Goal: Book appointment/travel/reservation

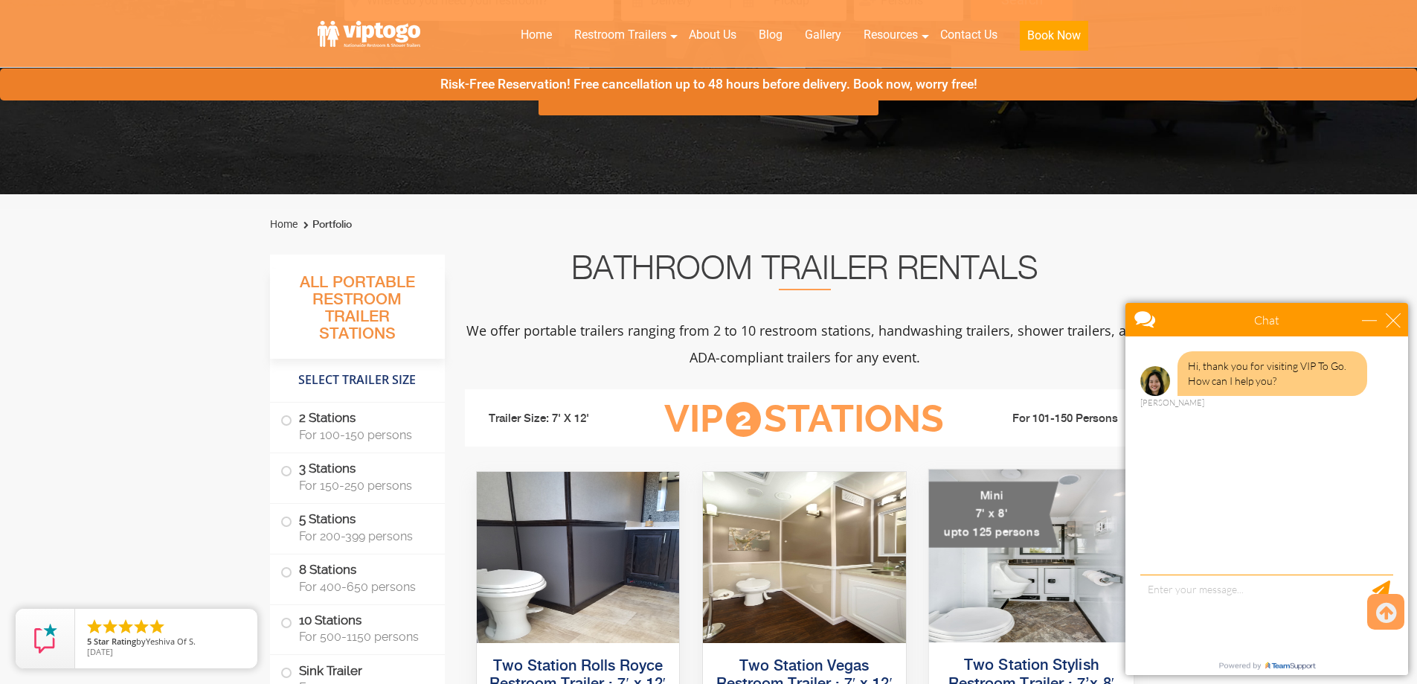
scroll to position [521, 0]
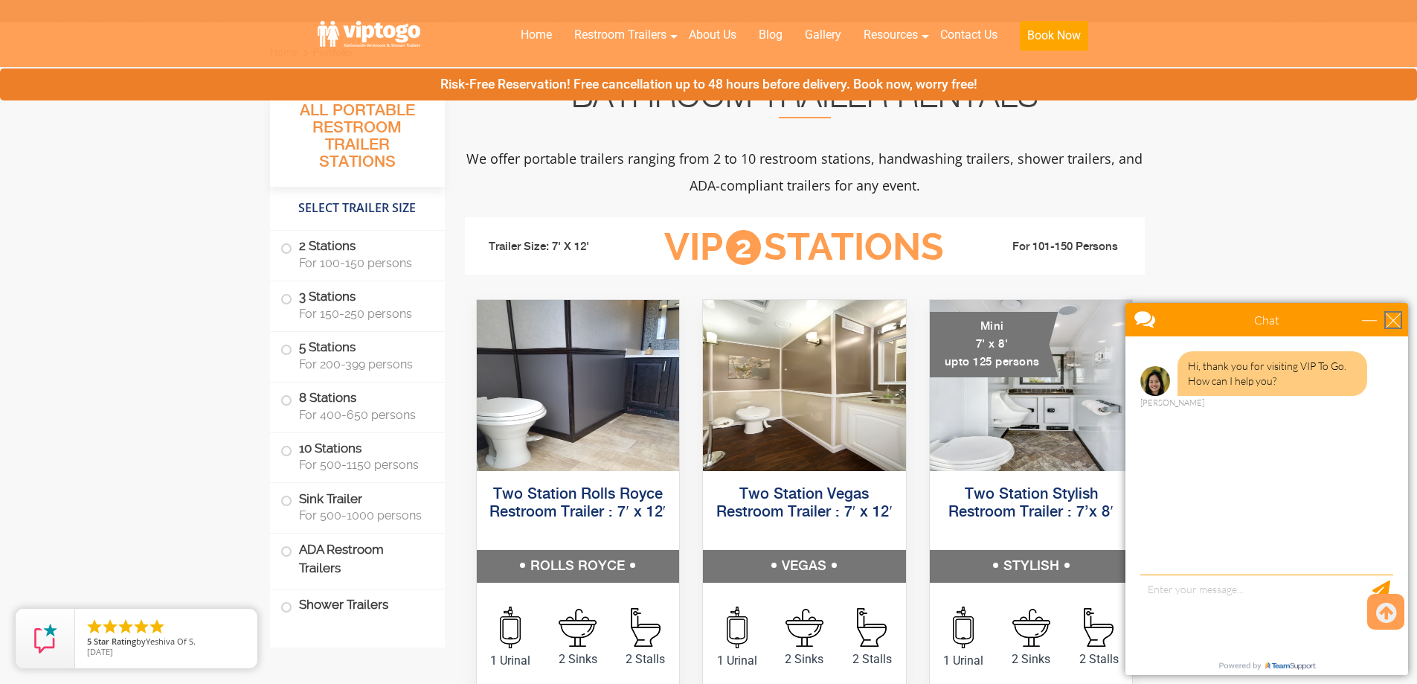
click at [1393, 324] on div "close" at bounding box center [1393, 319] width 15 height 15
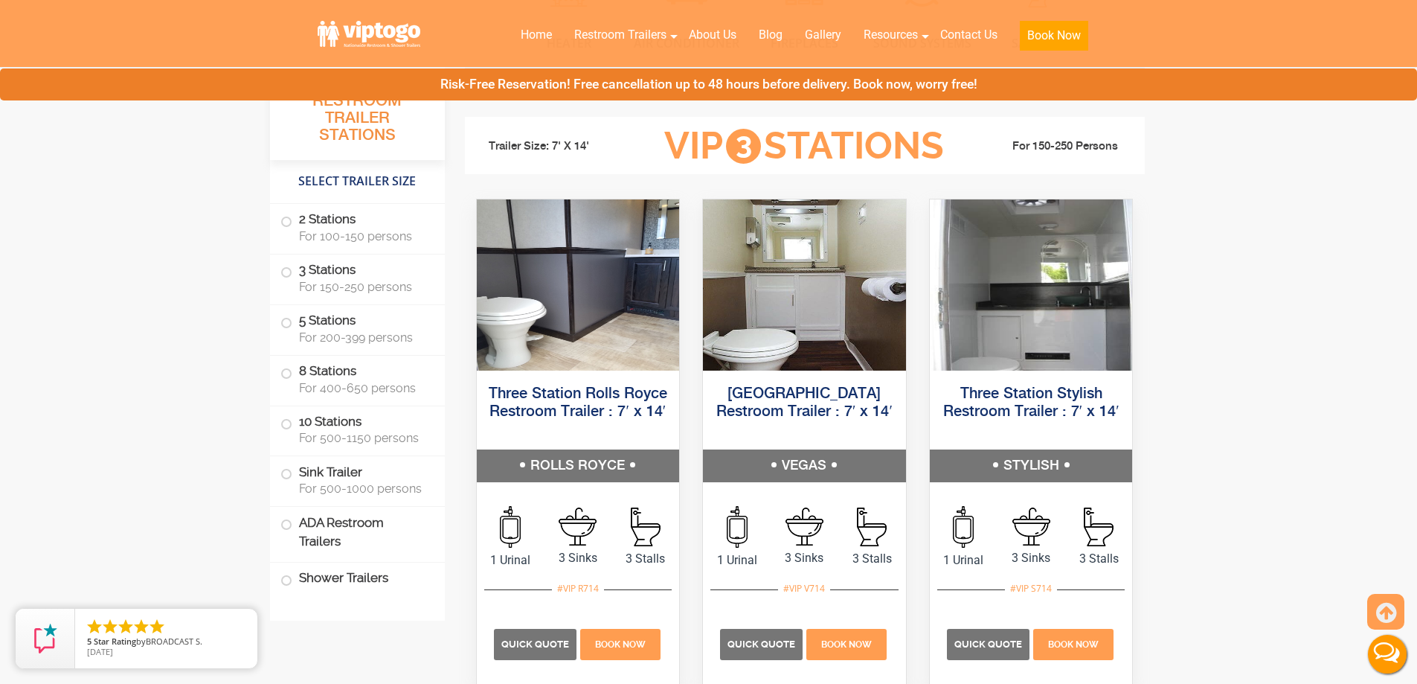
scroll to position [1636, 0]
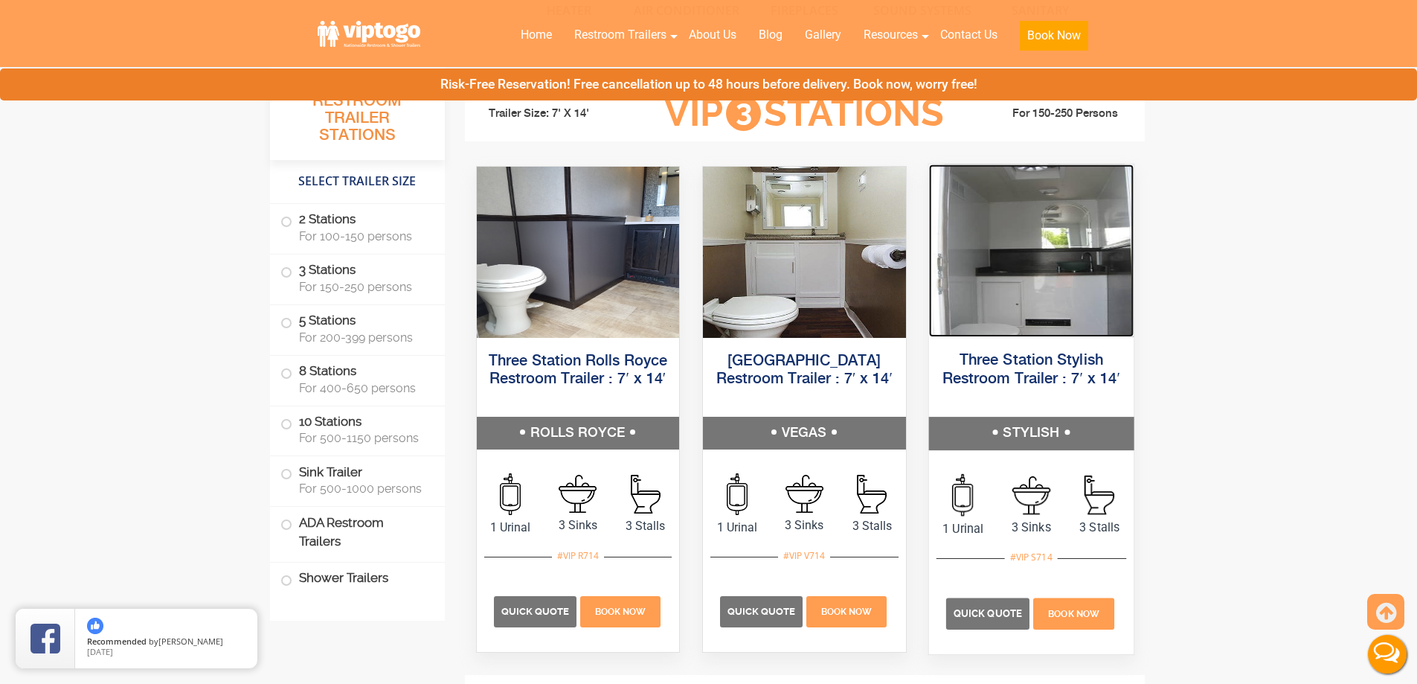
click at [1015, 286] on img at bounding box center [1030, 250] width 205 height 173
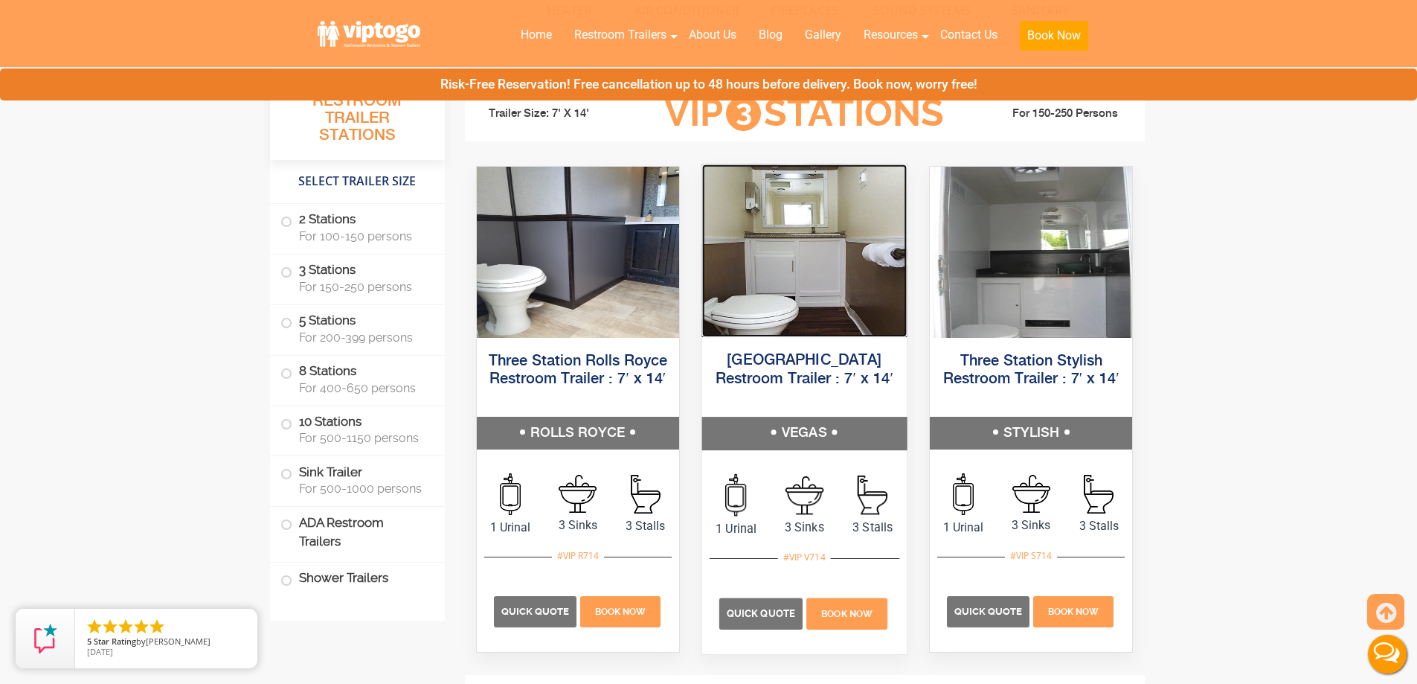
click at [807, 295] on img at bounding box center [804, 250] width 205 height 173
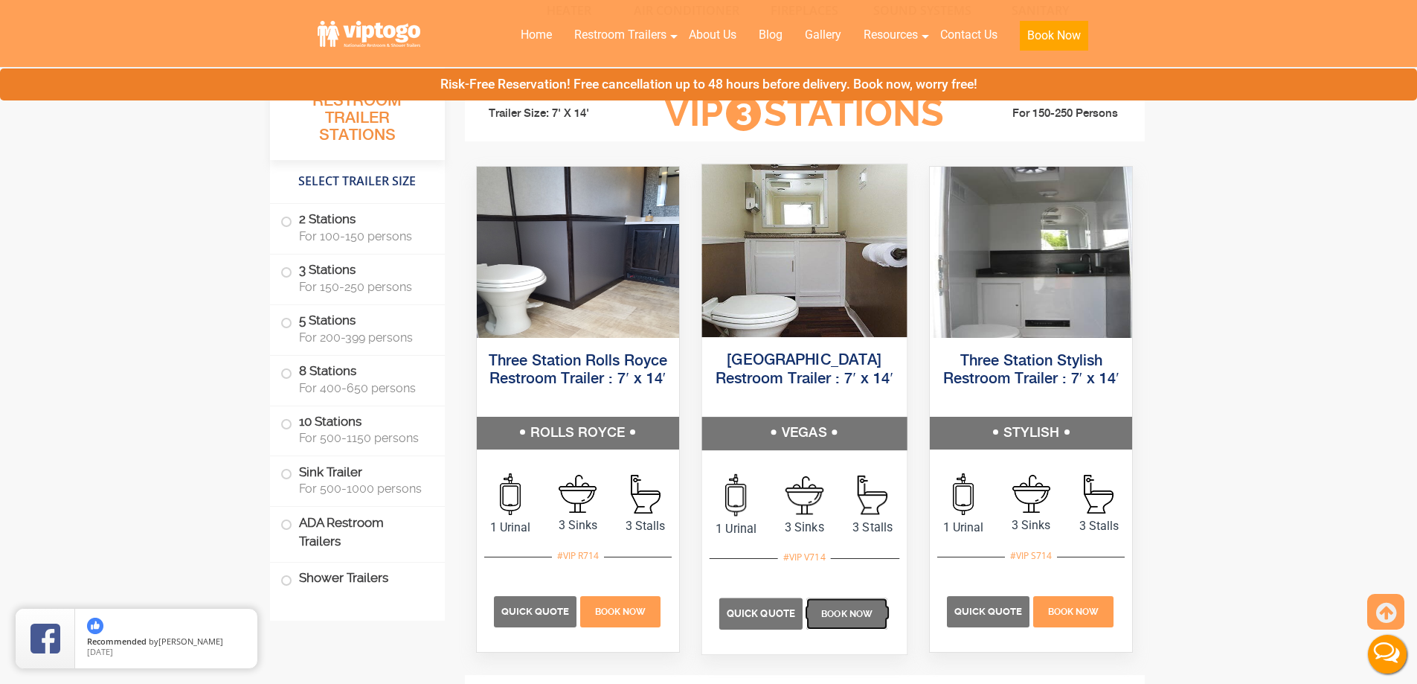
click at [844, 614] on span "Book Now" at bounding box center [846, 613] width 51 height 10
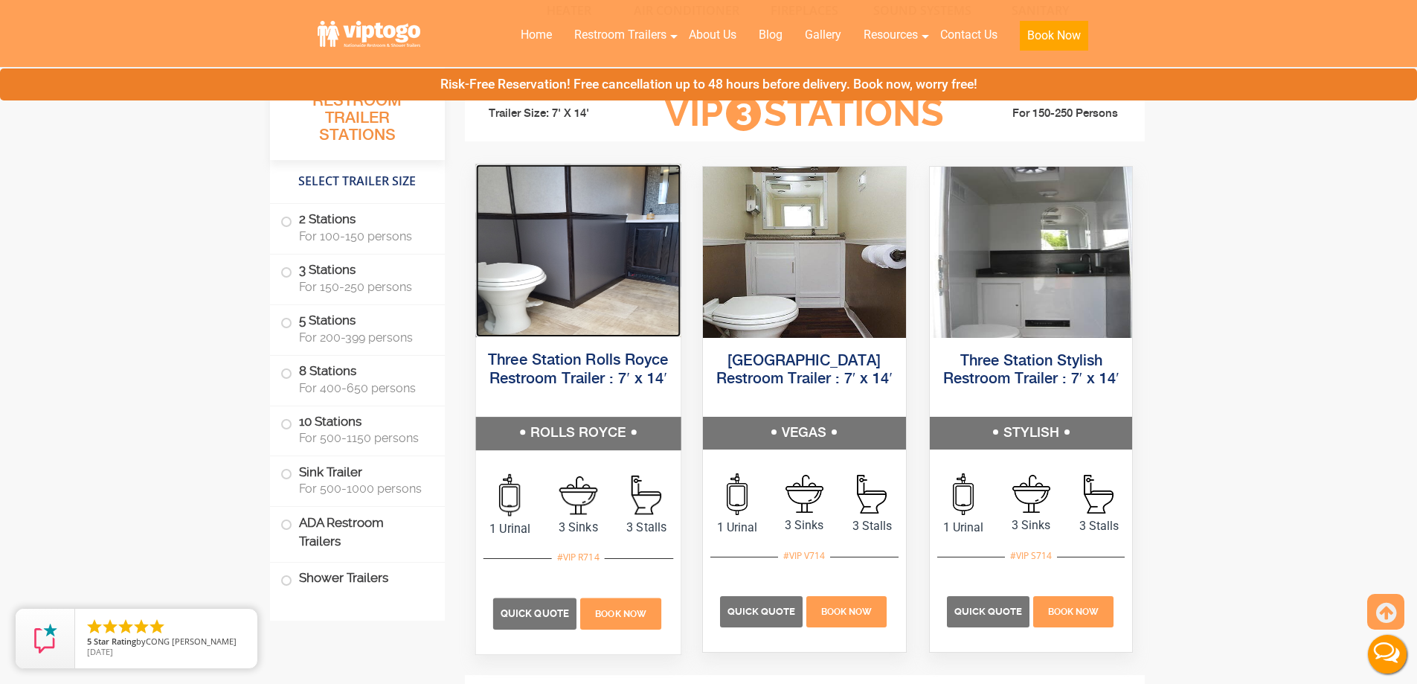
click at [594, 278] on img at bounding box center [577, 250] width 205 height 173
click at [598, 437] on h5 "ROLLS ROYCE" at bounding box center [577, 433] width 205 height 33
click at [605, 600] on p "Book Now" at bounding box center [620, 612] width 81 height 31
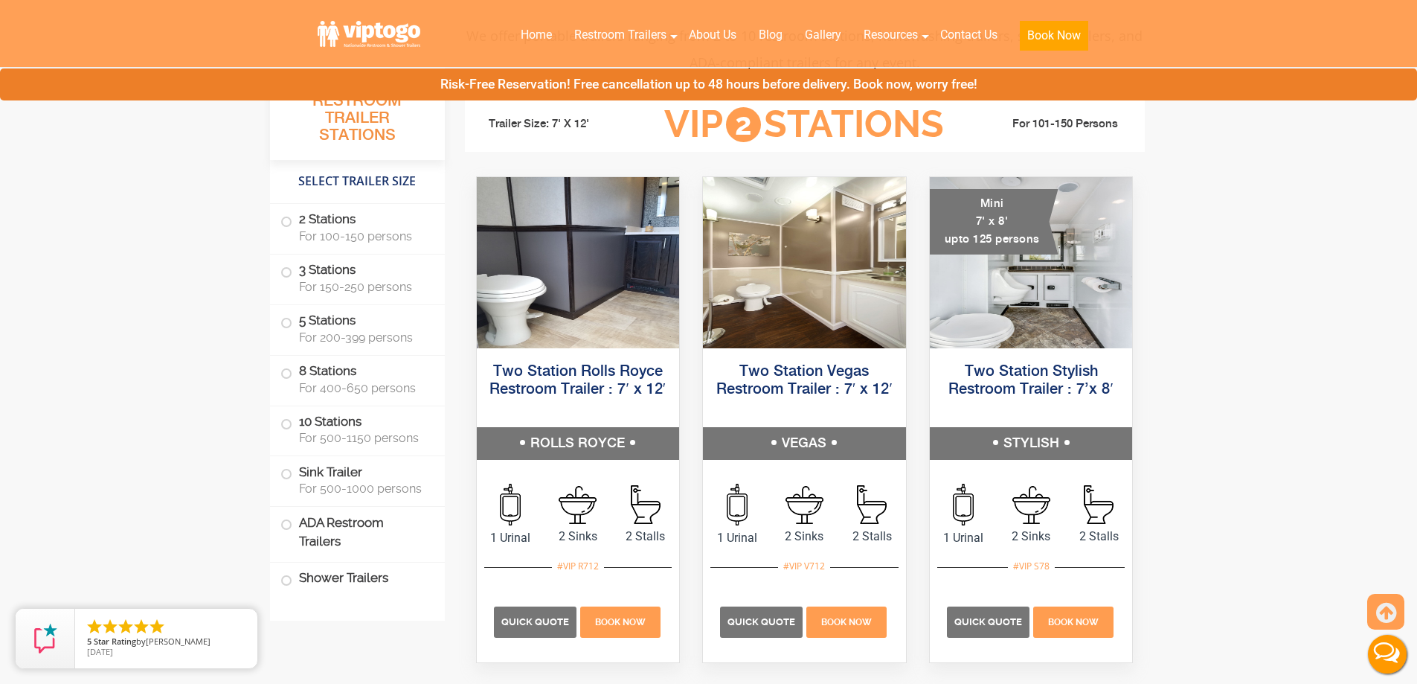
scroll to position [669, 0]
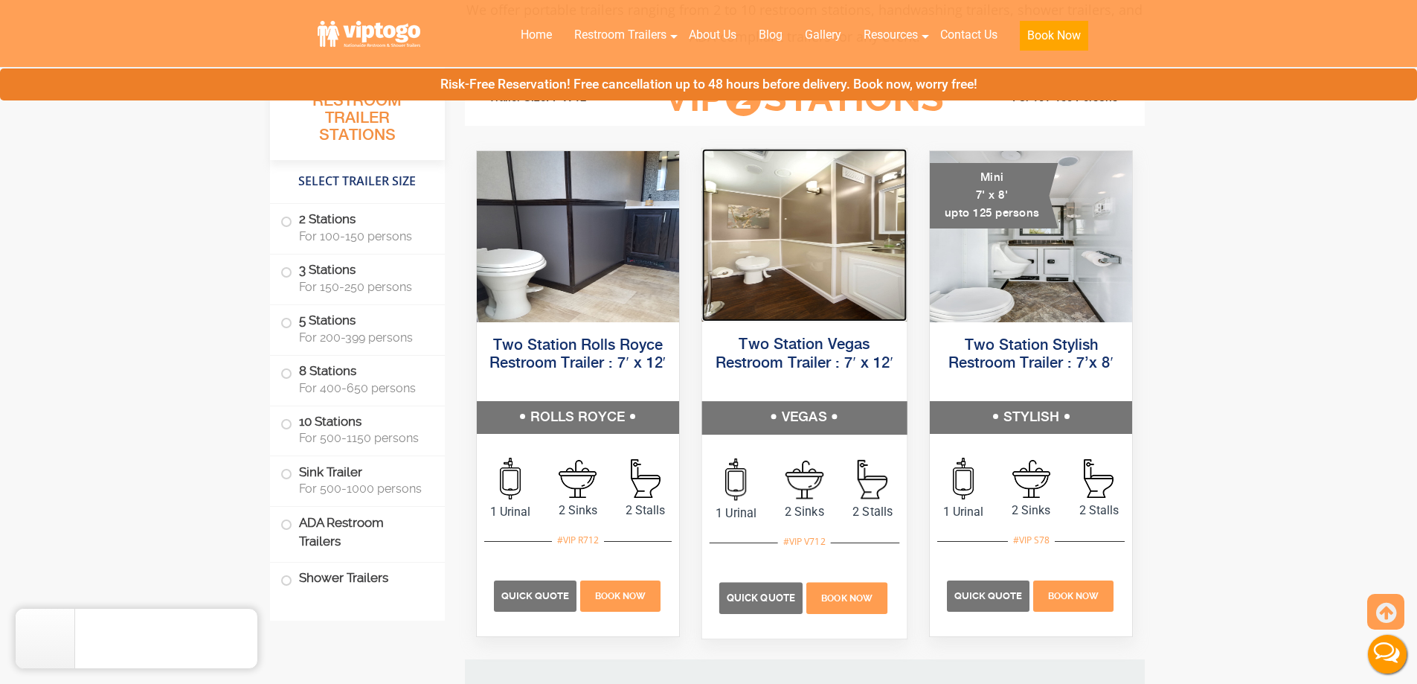
click at [817, 284] on img at bounding box center [804, 235] width 205 height 173
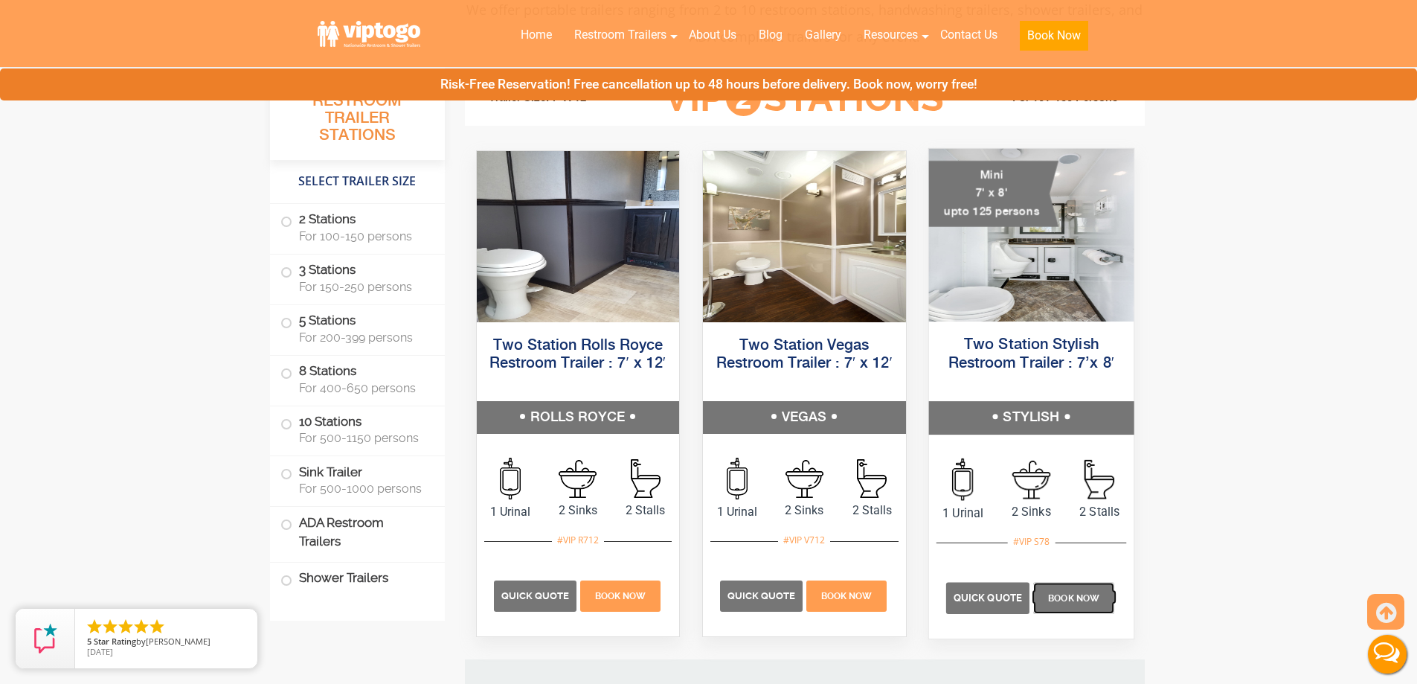
click at [1066, 586] on p "Book Now" at bounding box center [1073, 597] width 81 height 31
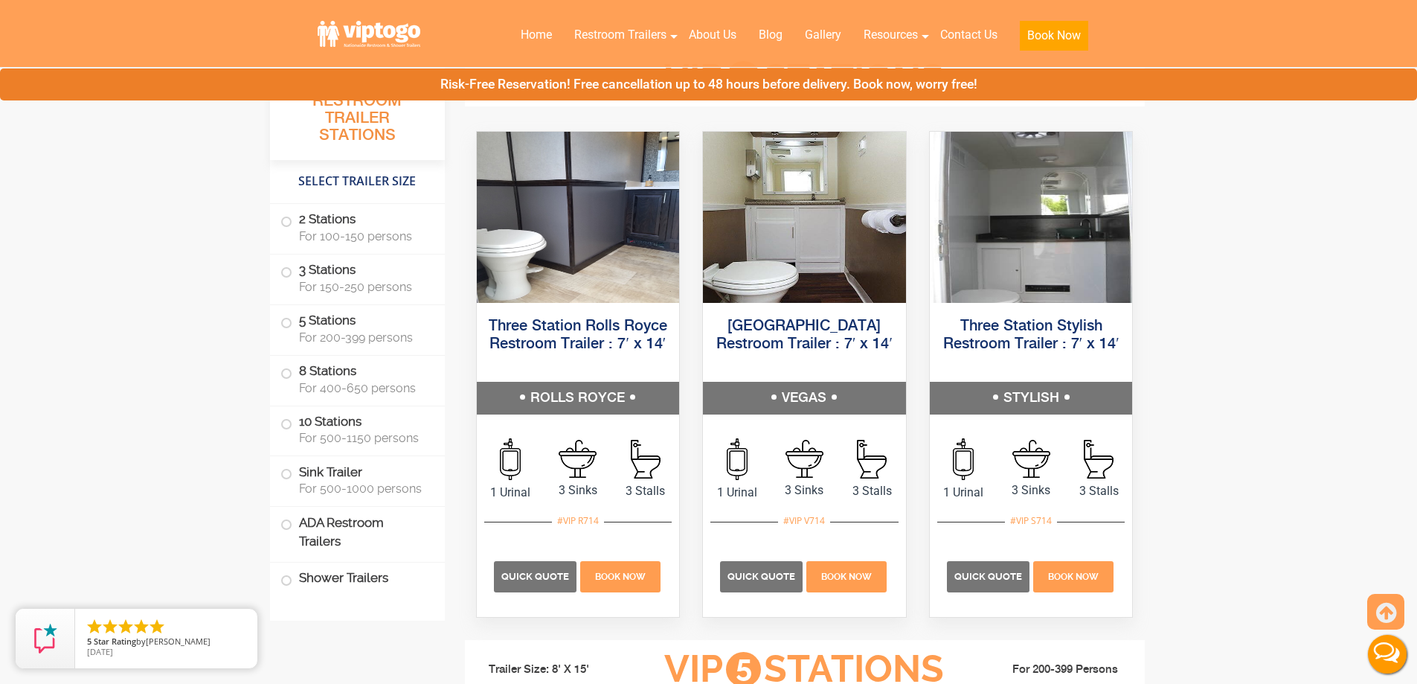
scroll to position [1636, 0]
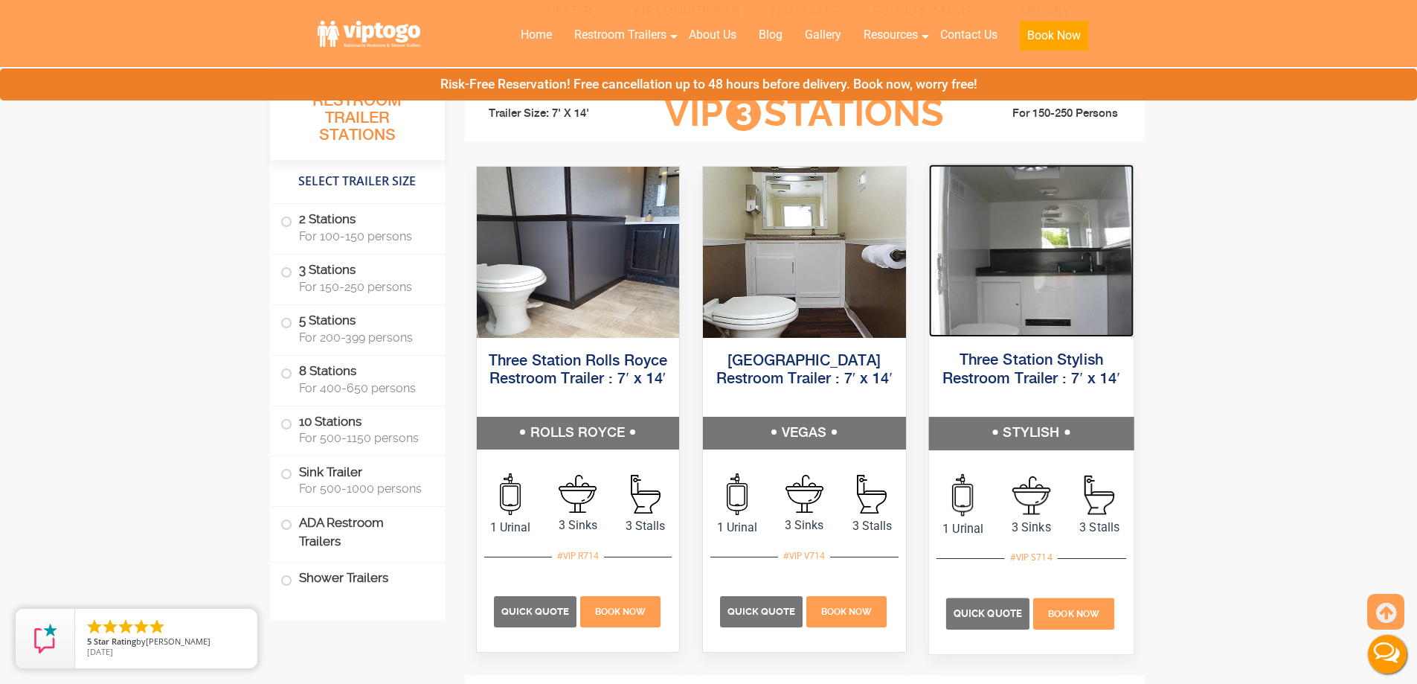
click at [1038, 294] on img at bounding box center [1030, 250] width 205 height 173
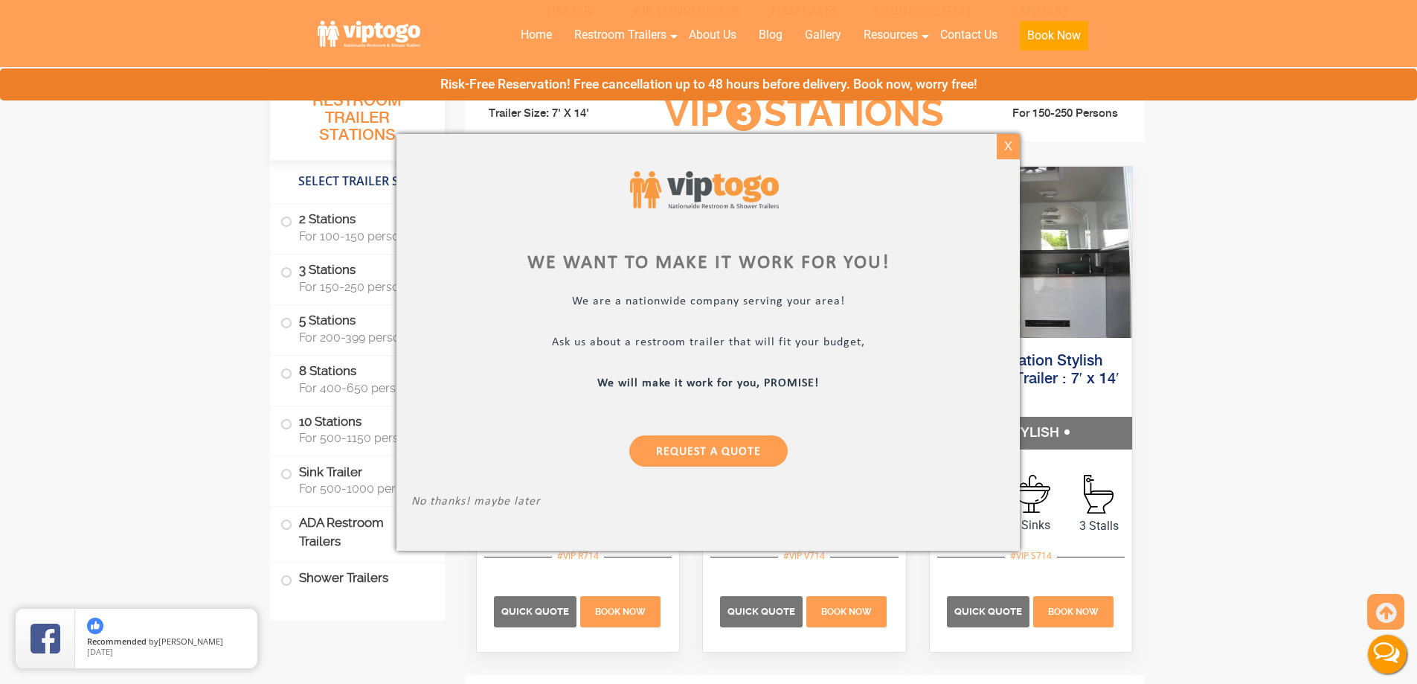
click at [1003, 155] on div "X" at bounding box center [1008, 146] width 23 height 25
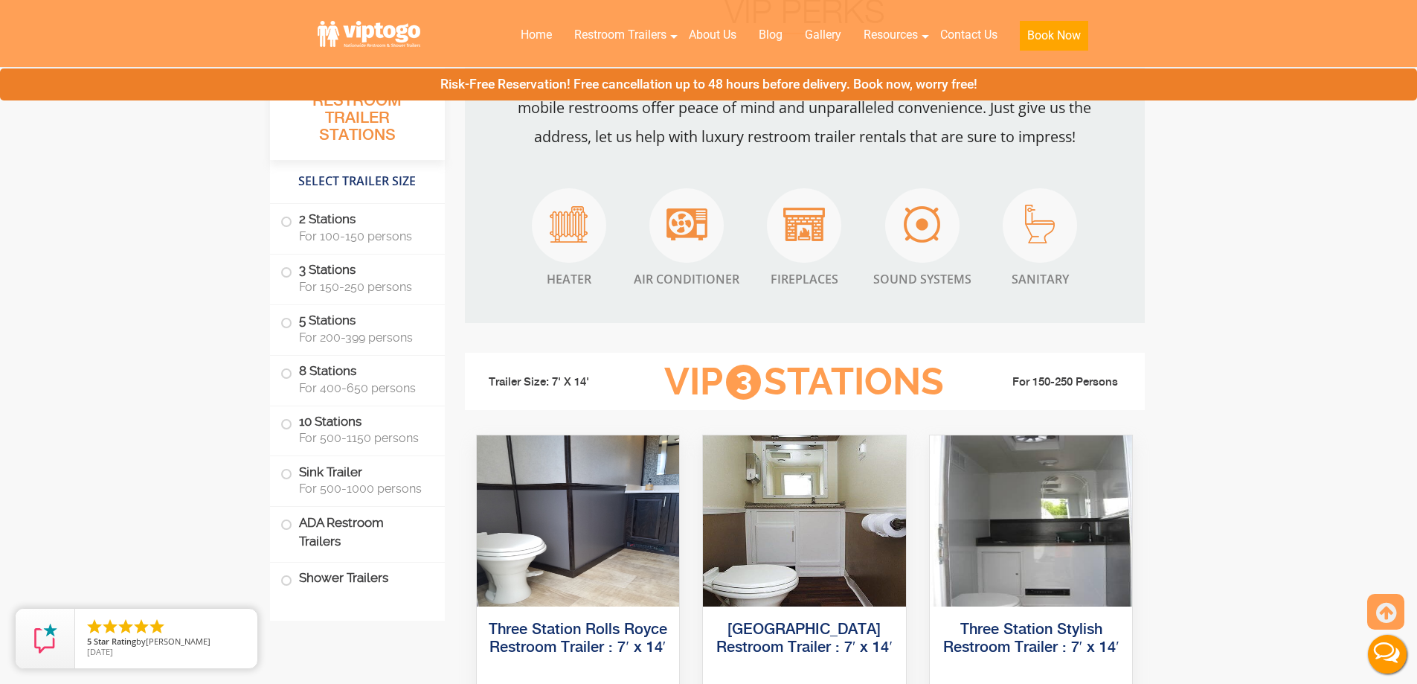
scroll to position [1339, 0]
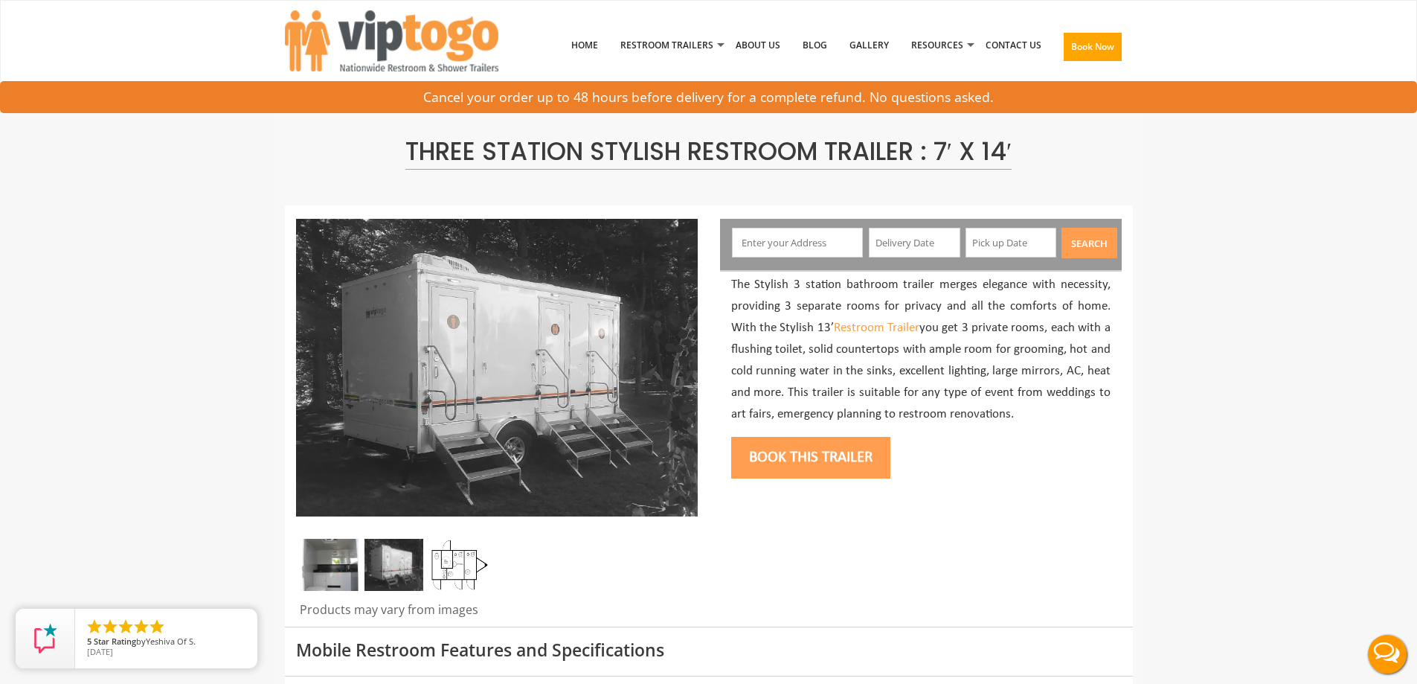
click at [337, 576] on img at bounding box center [329, 565] width 59 height 52
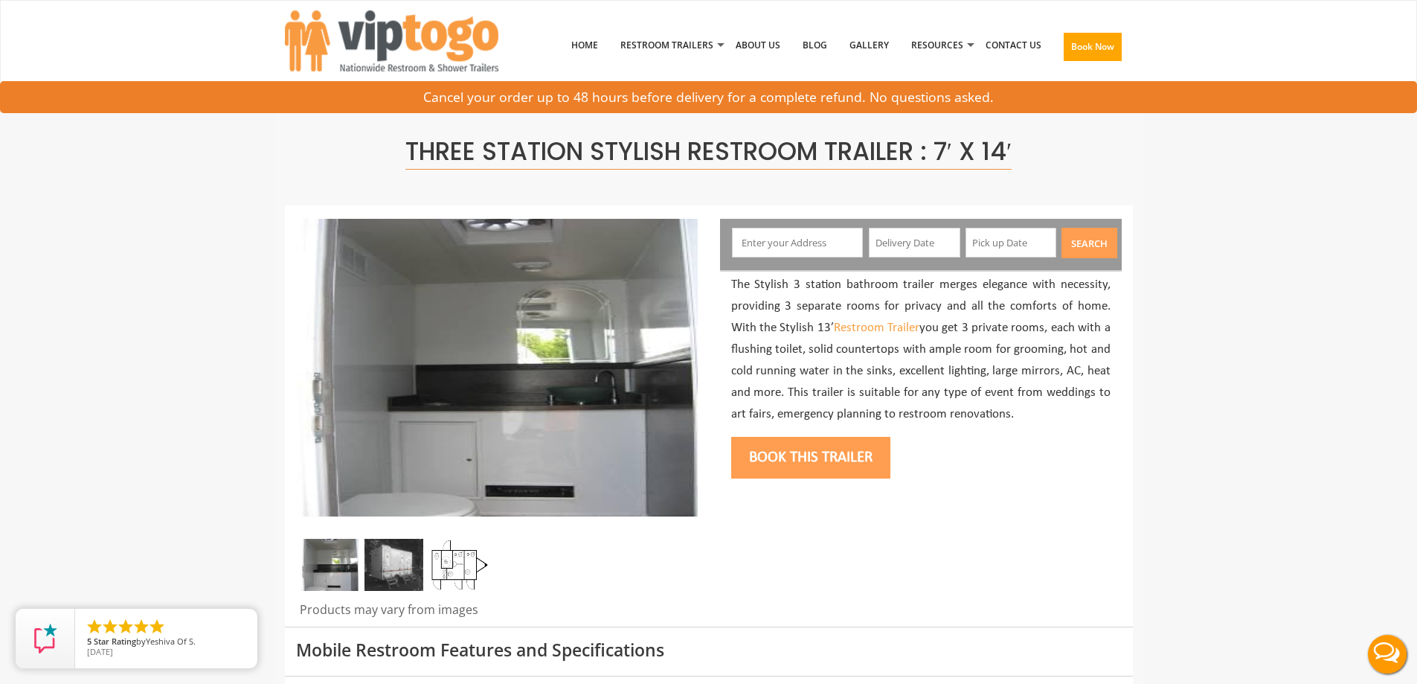
click at [392, 573] on img at bounding box center [393, 565] width 59 height 52
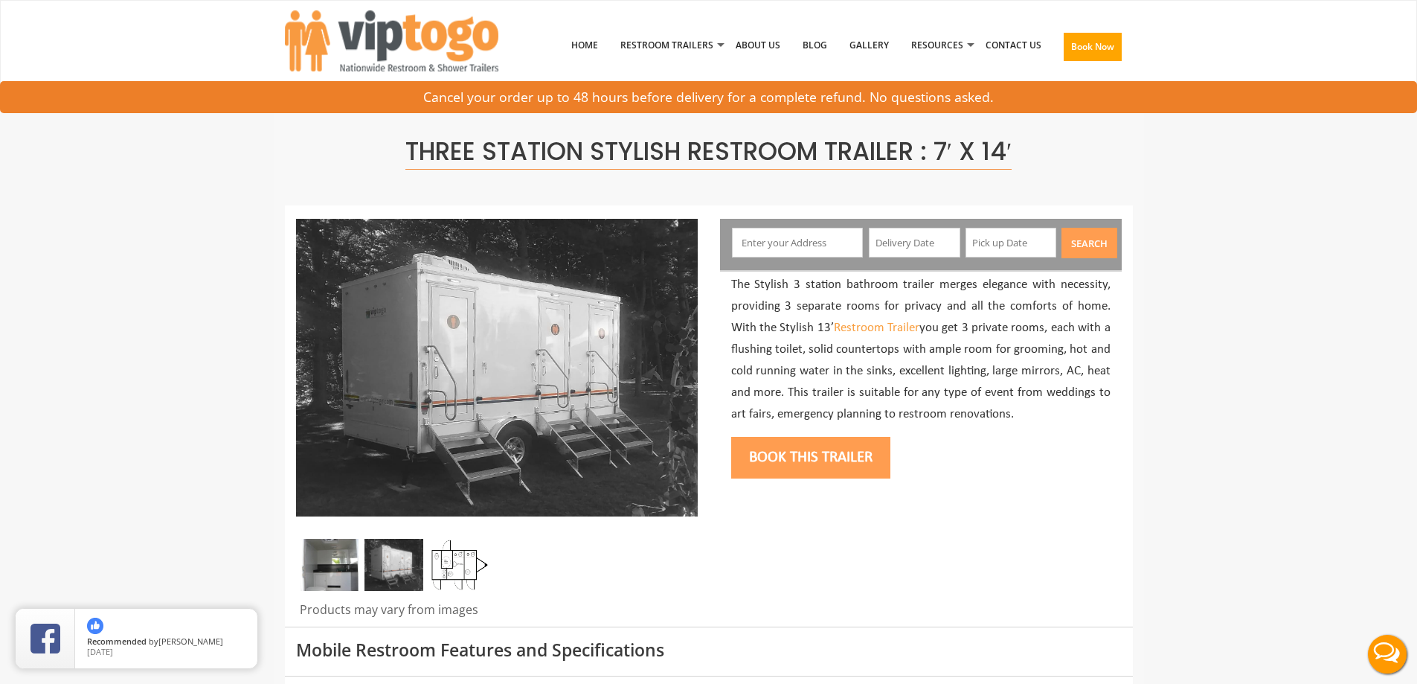
click at [452, 567] on img at bounding box center [459, 565] width 59 height 52
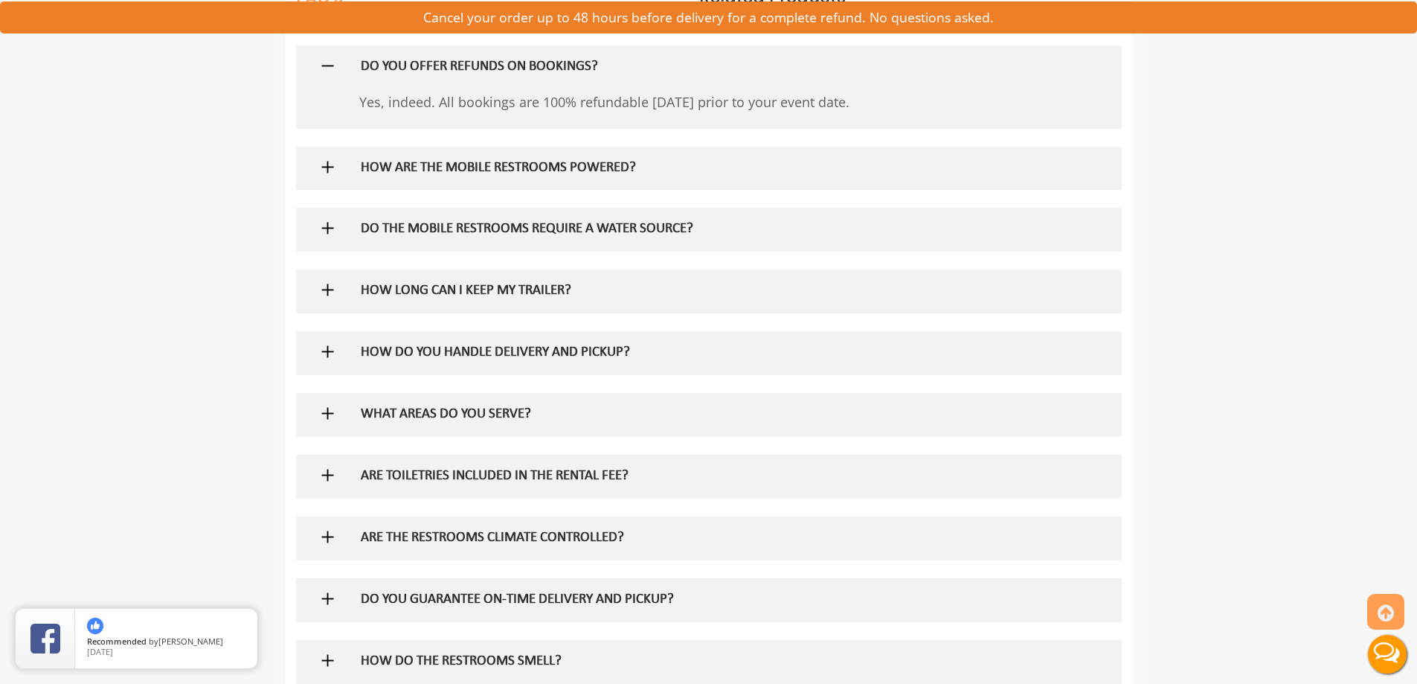
scroll to position [967, 0]
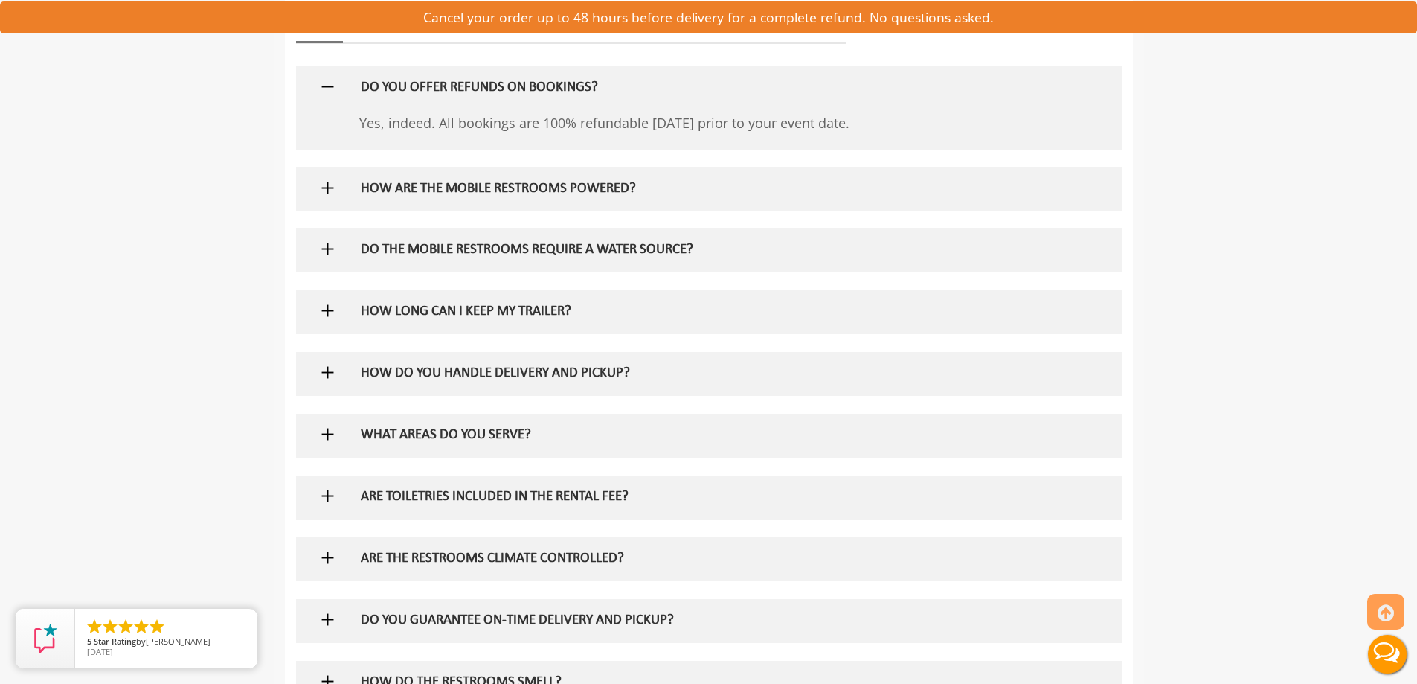
click at [408, 187] on h5 "HOW ARE THE MOBILE RESTROOMS POWERED?" at bounding box center [684, 189] width 647 height 16
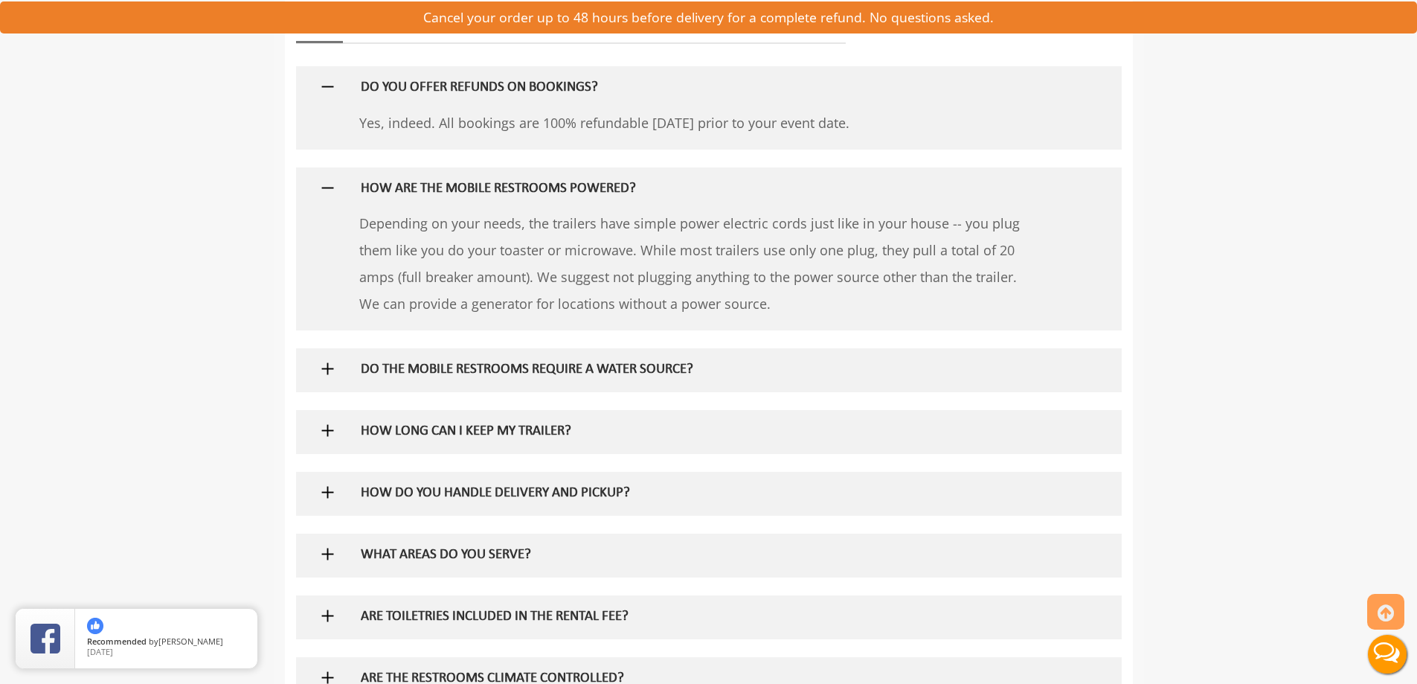
scroll to position [1041, 0]
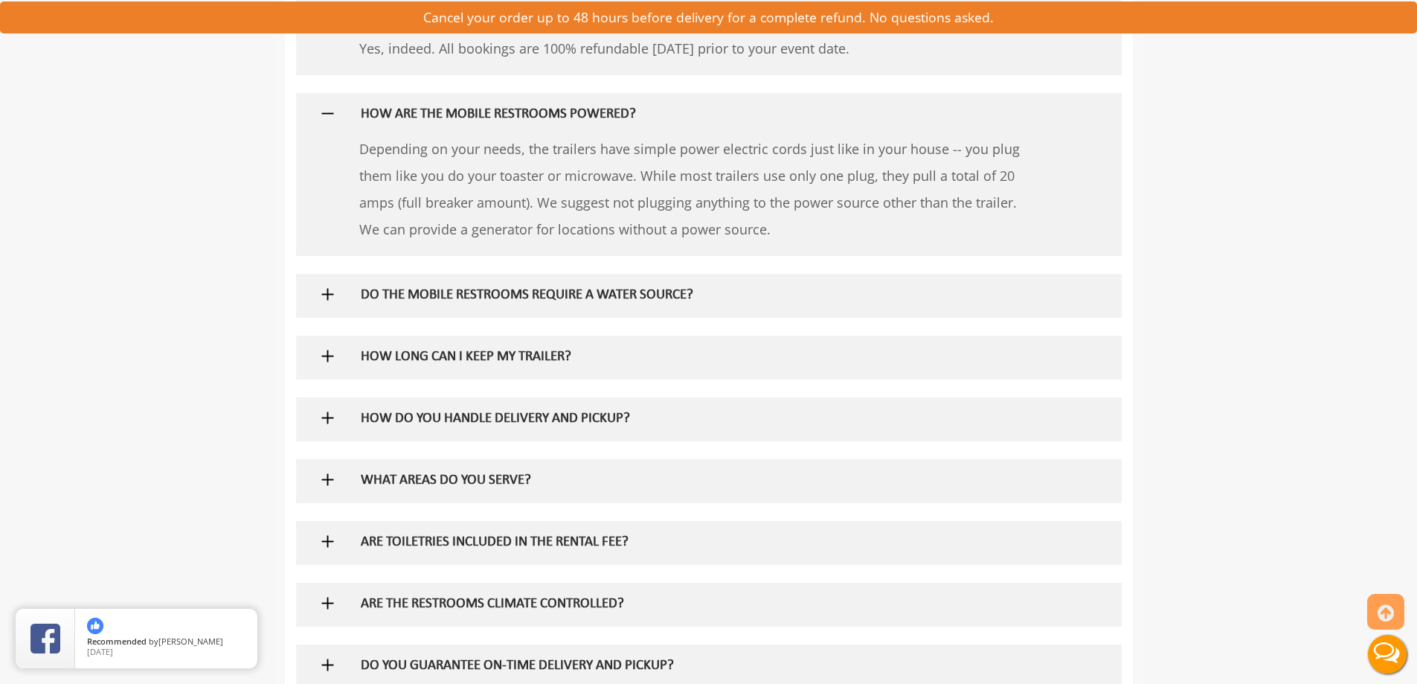
click at [614, 294] on h5 "DO THE MOBILE RESTROOMS REQUIRE A WATER SOURCE?" at bounding box center [684, 296] width 647 height 16
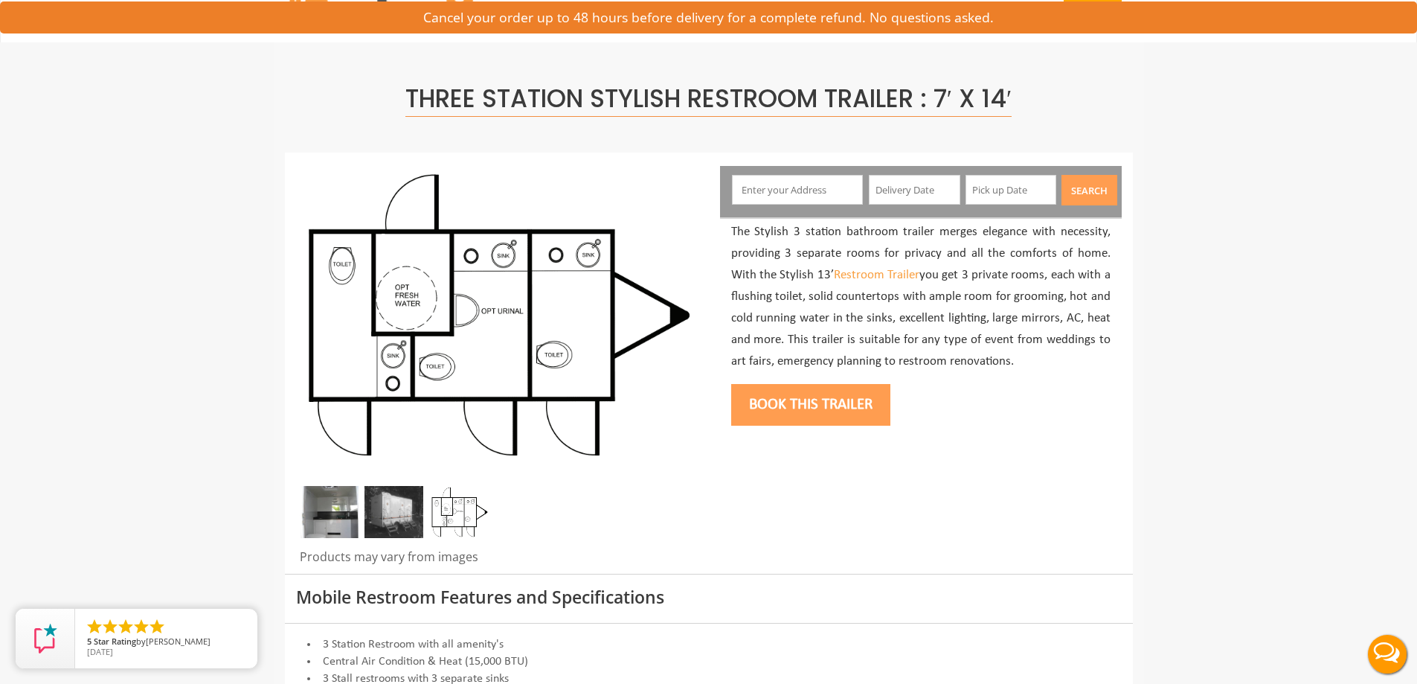
scroll to position [0, 0]
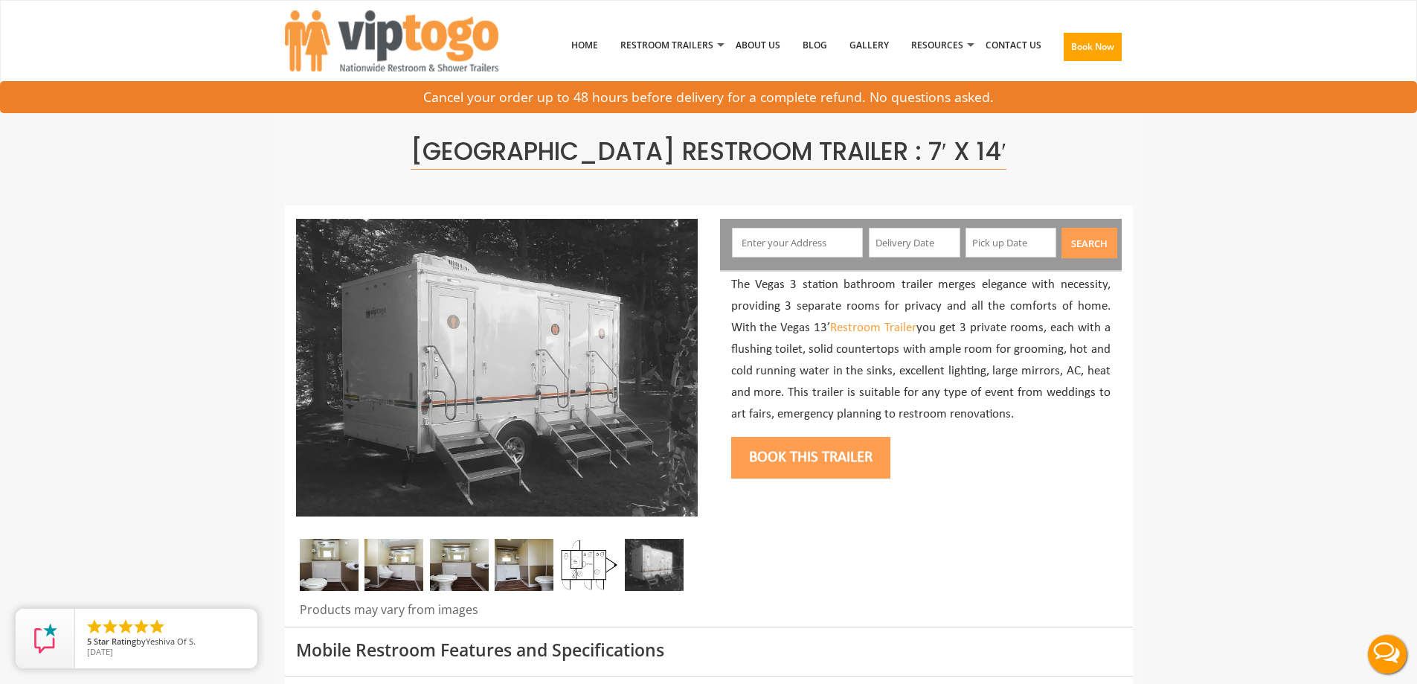
click at [394, 569] on img at bounding box center [393, 565] width 59 height 52
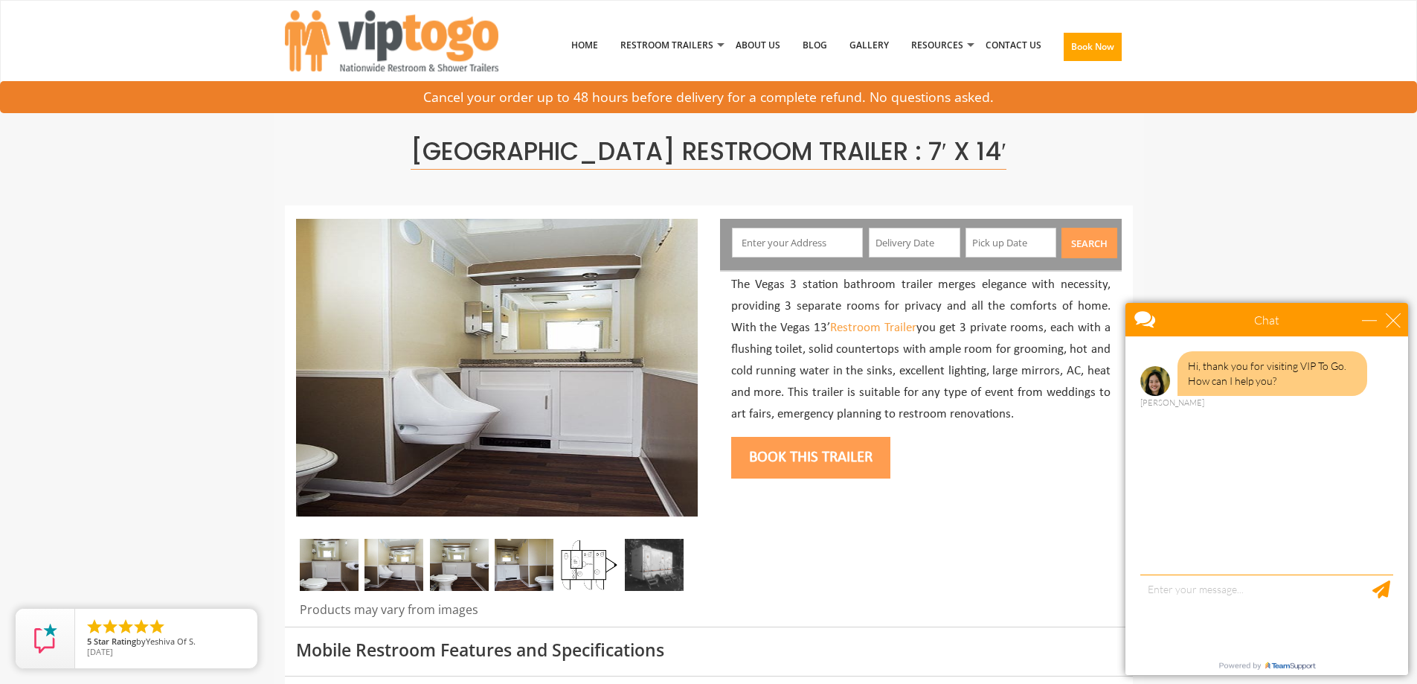
click at [457, 567] on img at bounding box center [459, 565] width 59 height 52
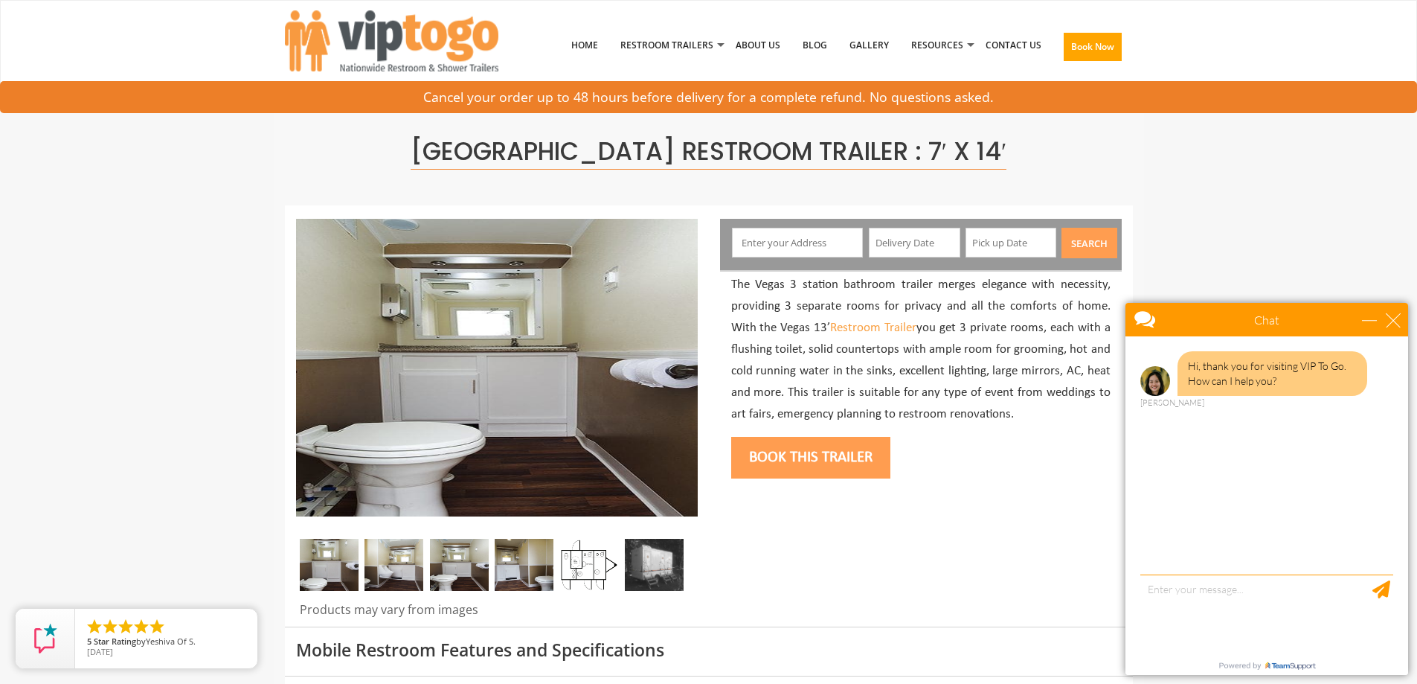
click at [533, 570] on img at bounding box center [524, 565] width 59 height 52
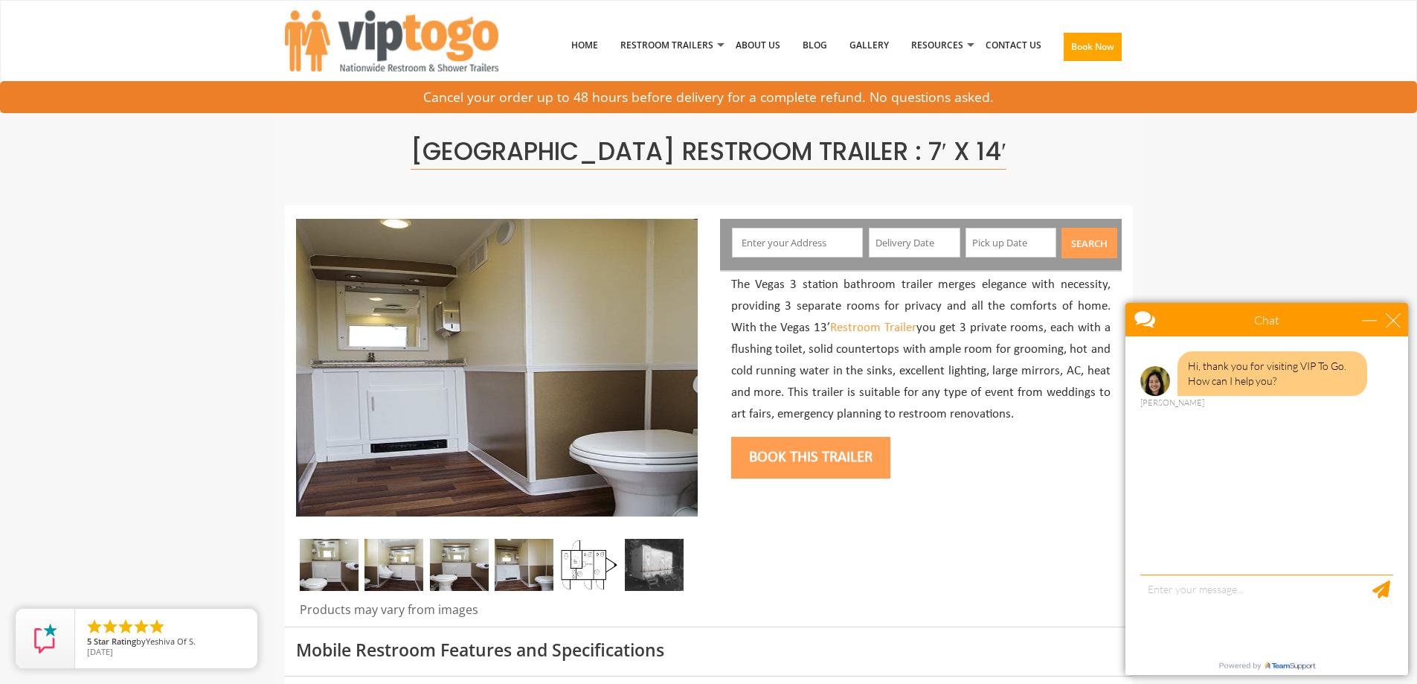
click at [593, 572] on img at bounding box center [588, 565] width 59 height 52
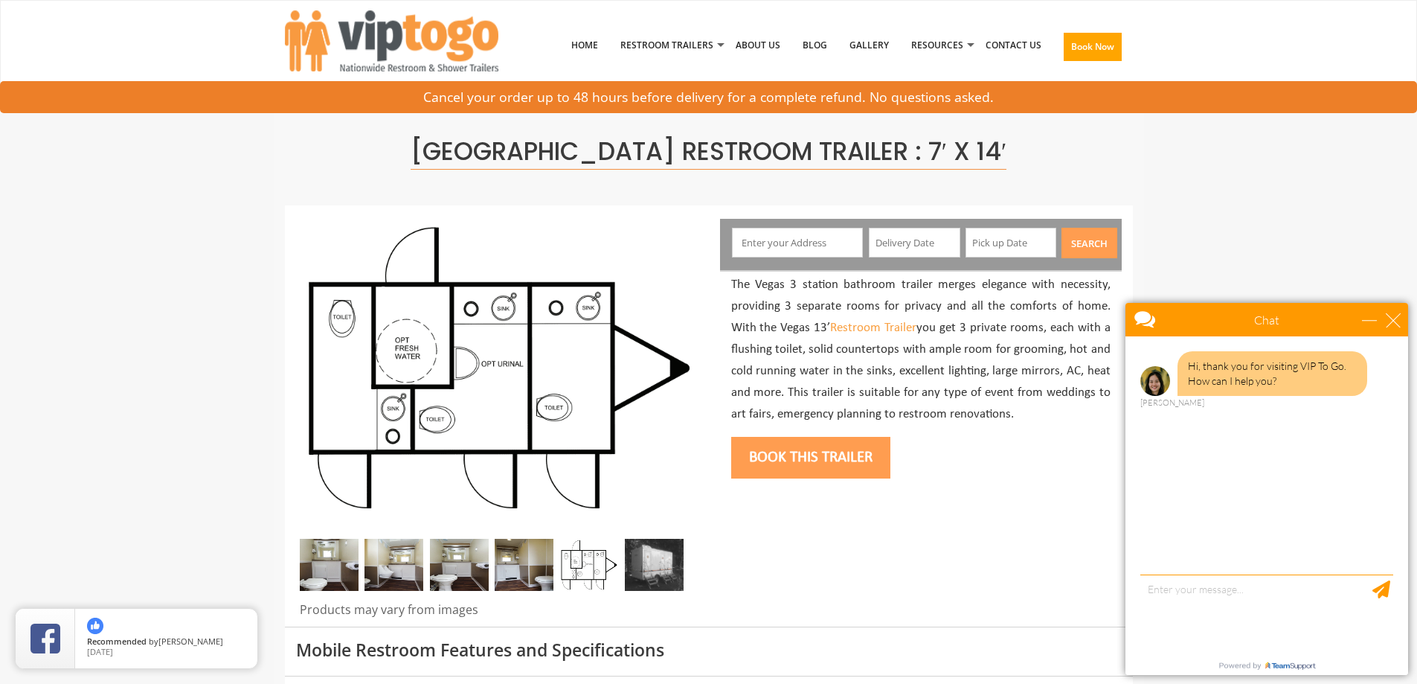
click at [657, 576] on img at bounding box center [654, 565] width 59 height 52
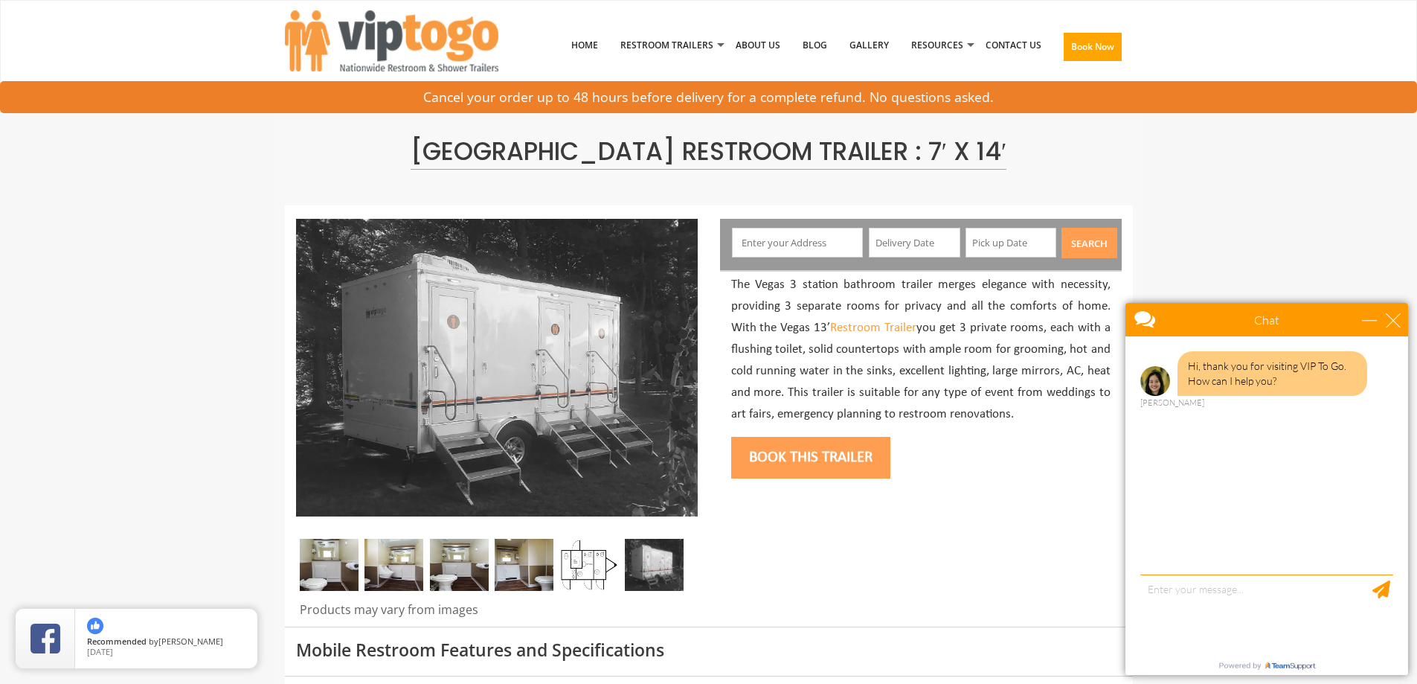
click at [309, 566] on img at bounding box center [329, 565] width 59 height 52
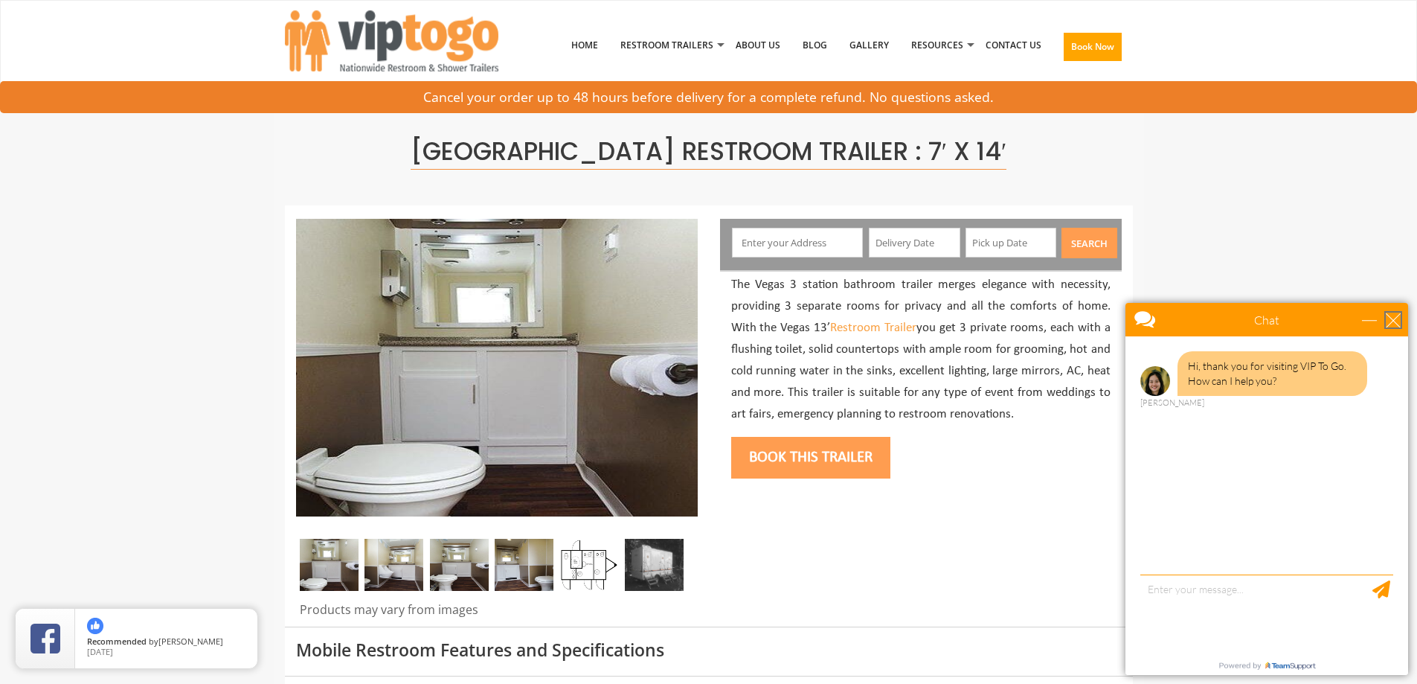
click at [1392, 319] on div "close" at bounding box center [1393, 319] width 15 height 15
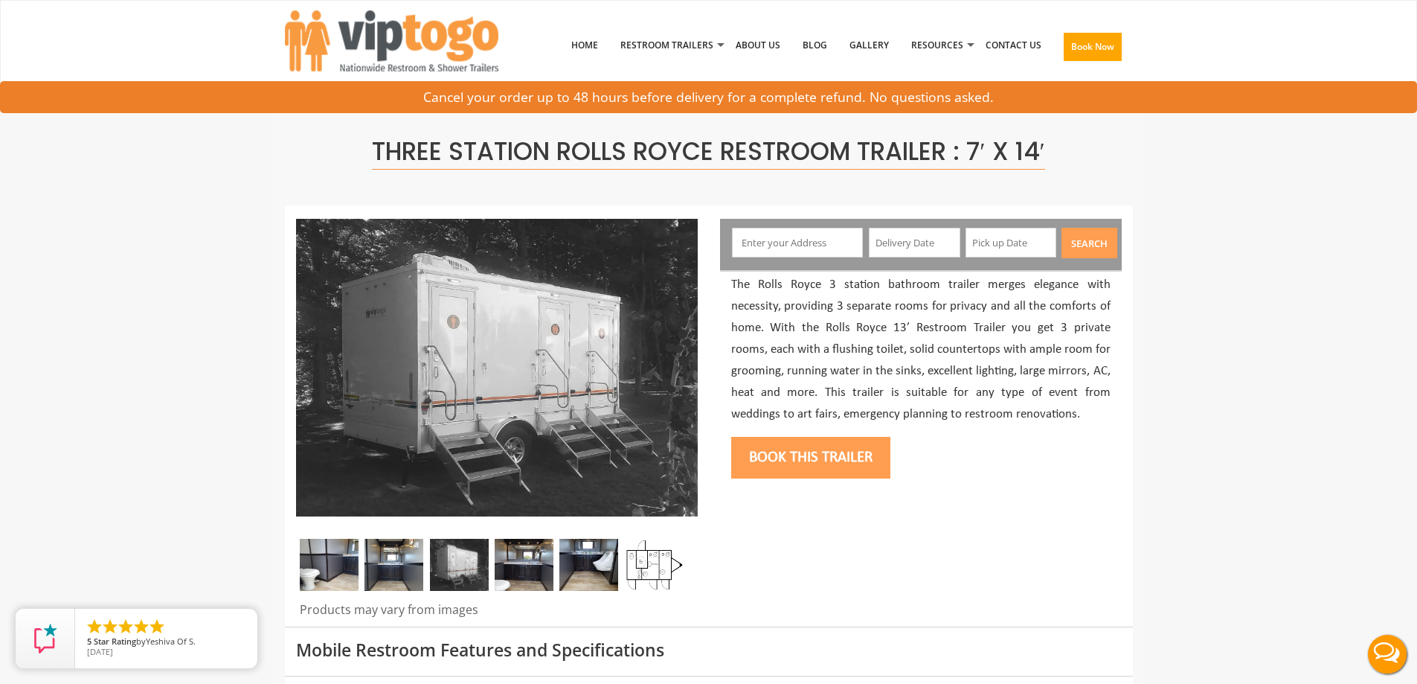
click at [310, 559] on img at bounding box center [329, 565] width 59 height 52
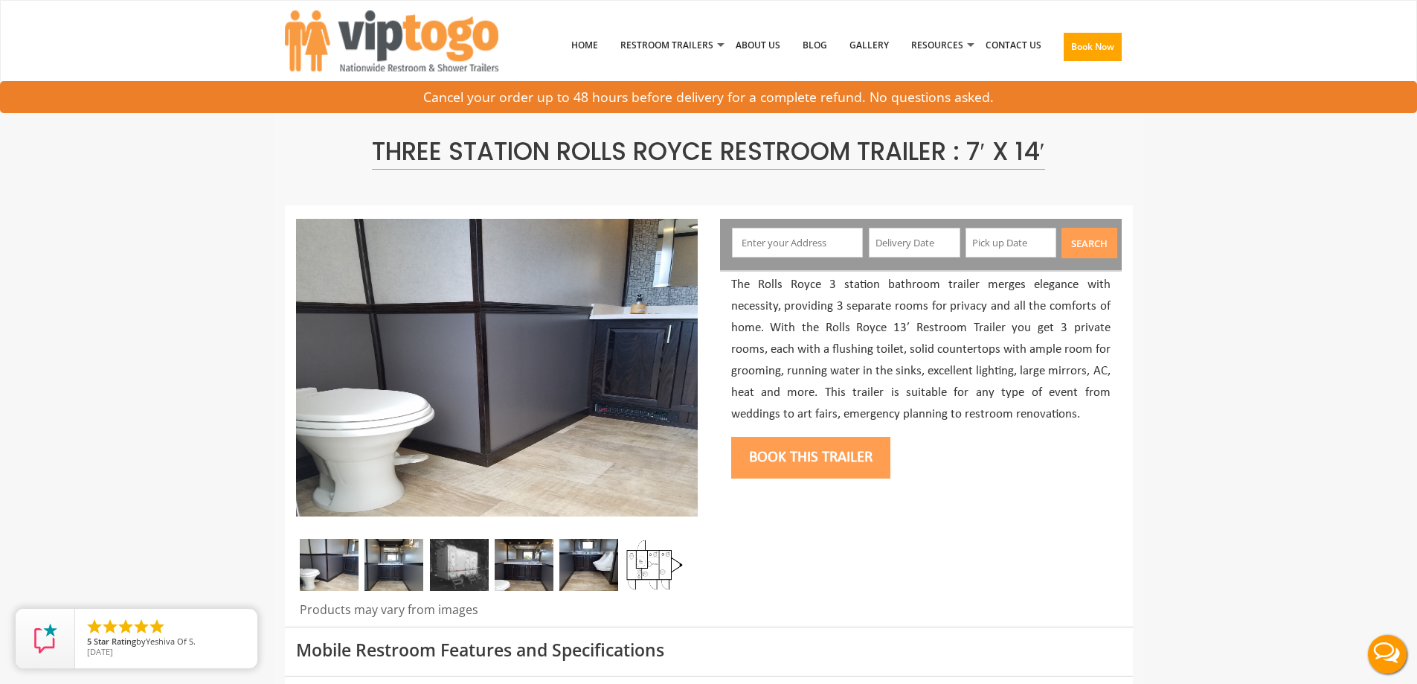
click at [401, 565] on img at bounding box center [393, 565] width 59 height 52
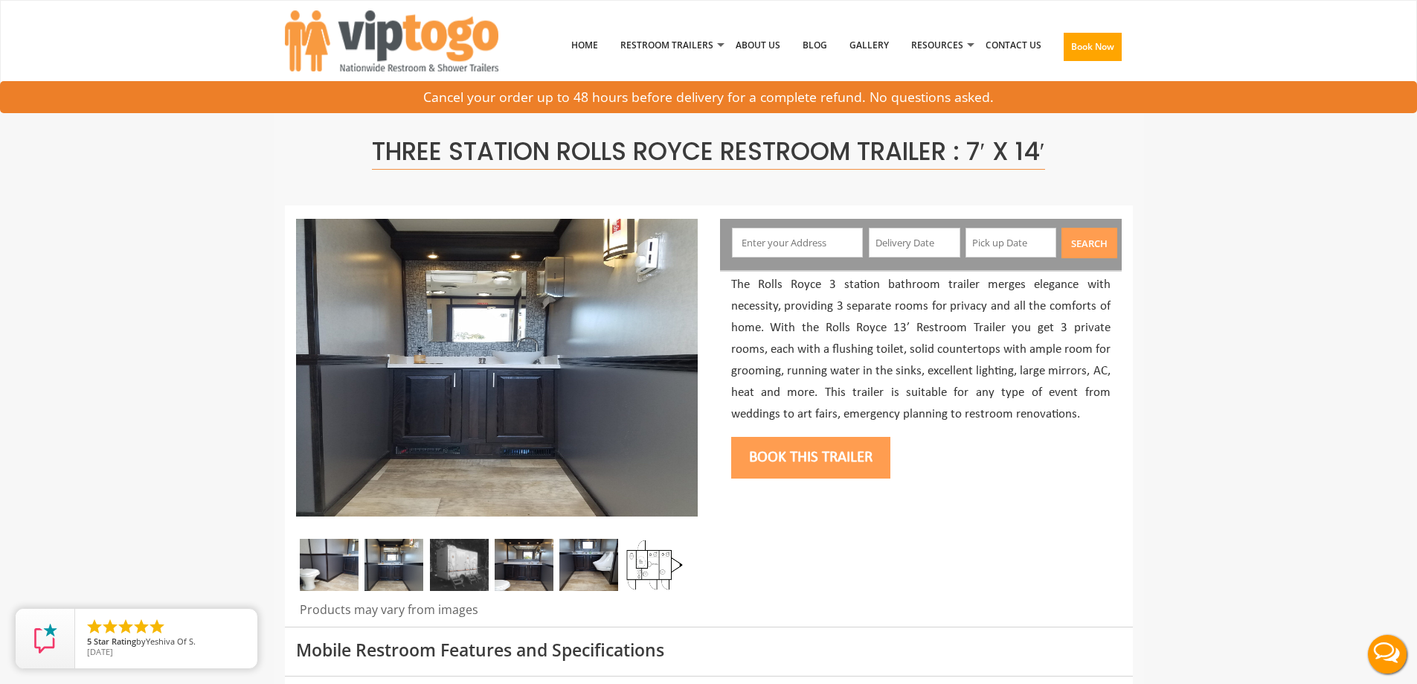
click at [458, 568] on img at bounding box center [459, 565] width 59 height 52
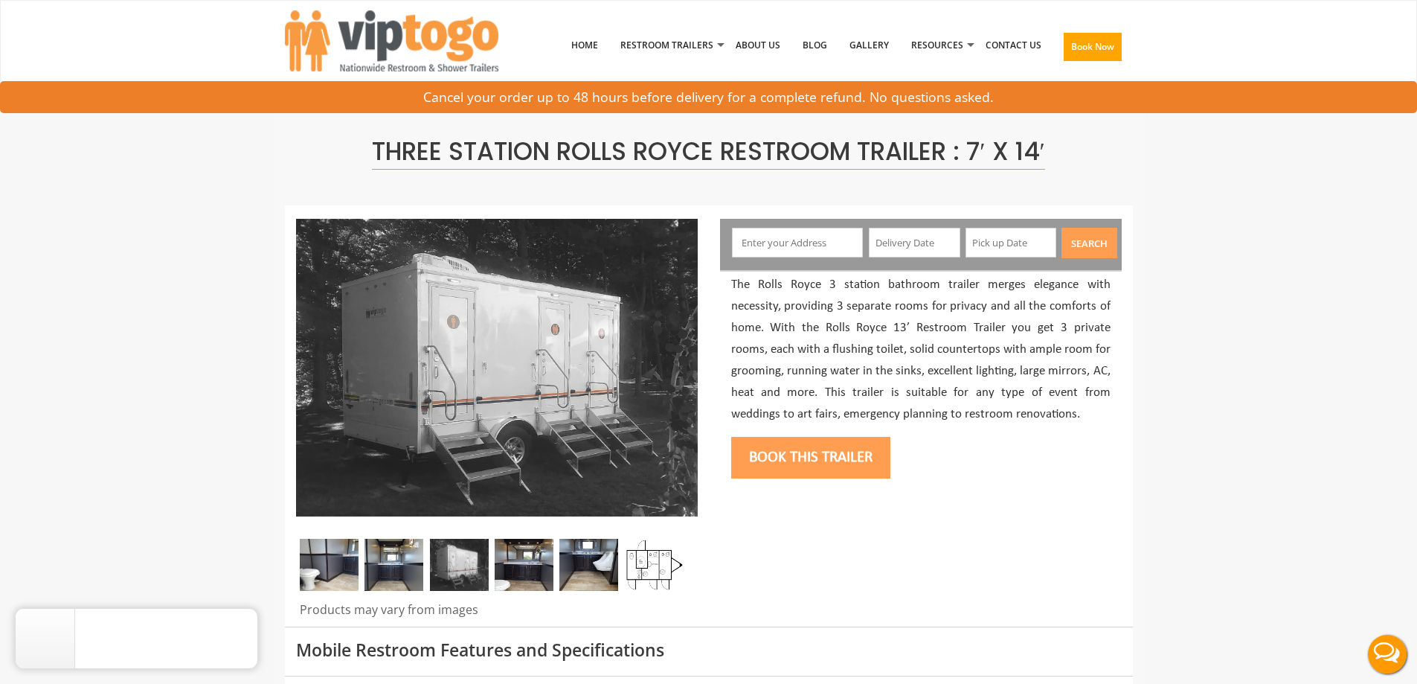
click at [507, 571] on img at bounding box center [524, 565] width 59 height 52
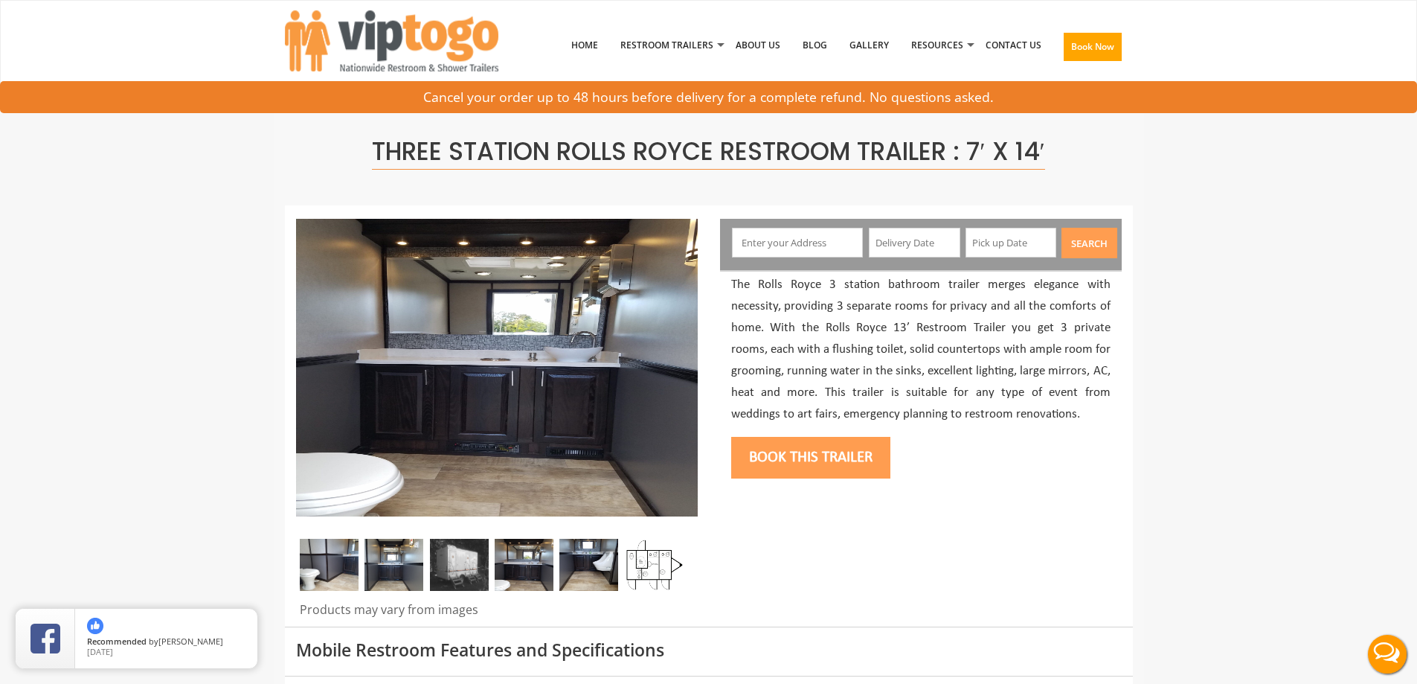
click at [588, 571] on img at bounding box center [588, 565] width 59 height 52
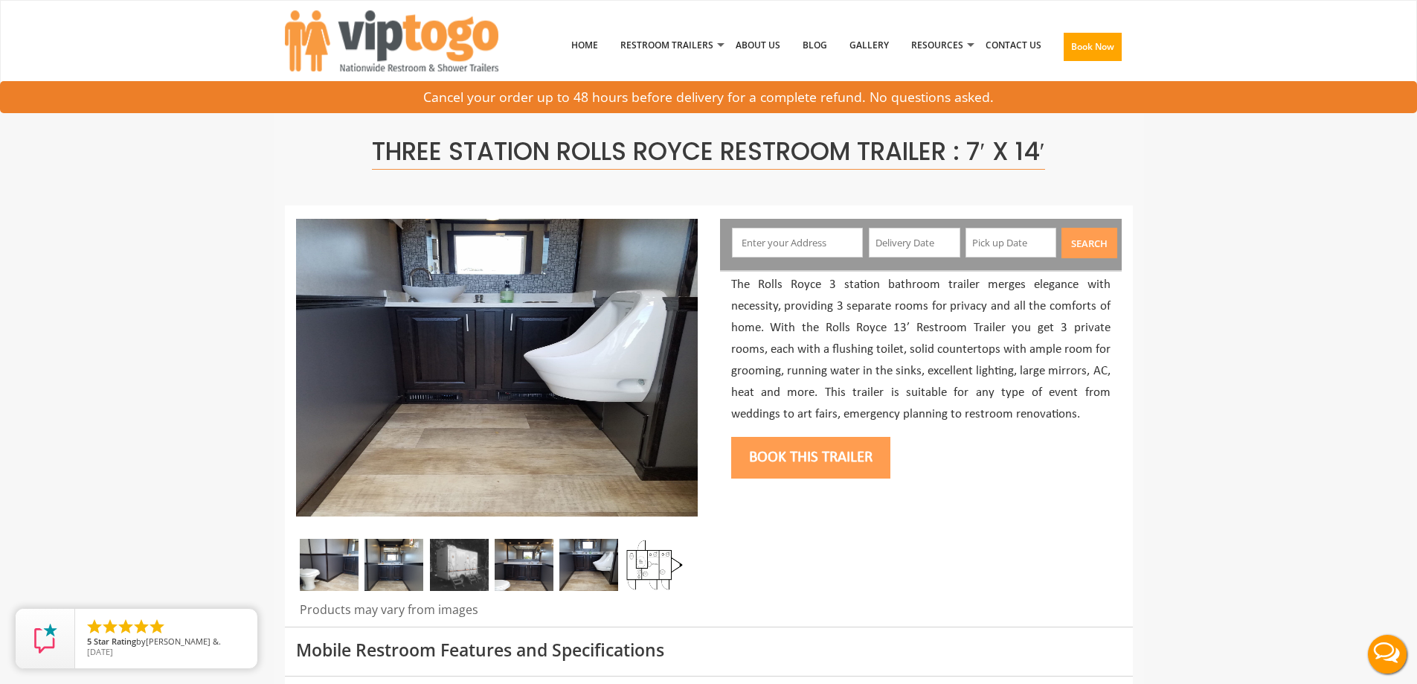
click at [652, 572] on img at bounding box center [654, 565] width 59 height 52
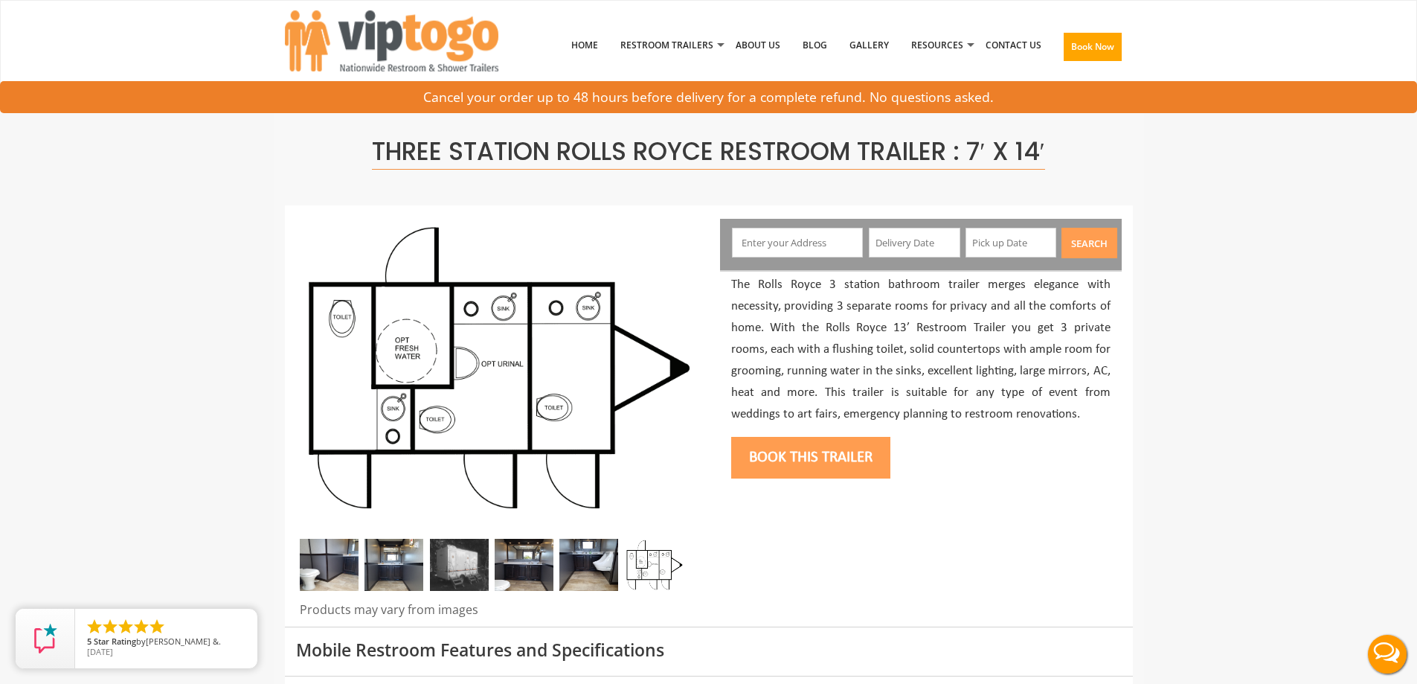
click at [317, 561] on img at bounding box center [329, 565] width 59 height 52
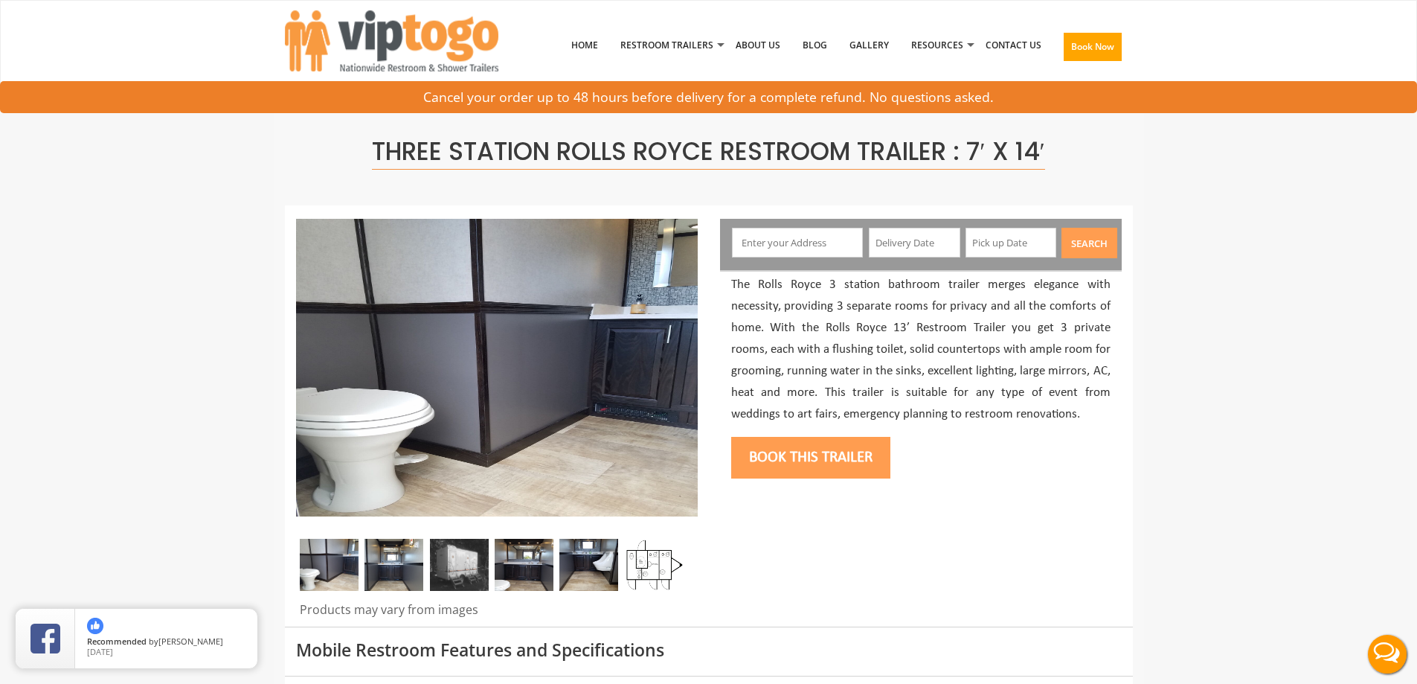
click at [406, 568] on img at bounding box center [393, 565] width 59 height 52
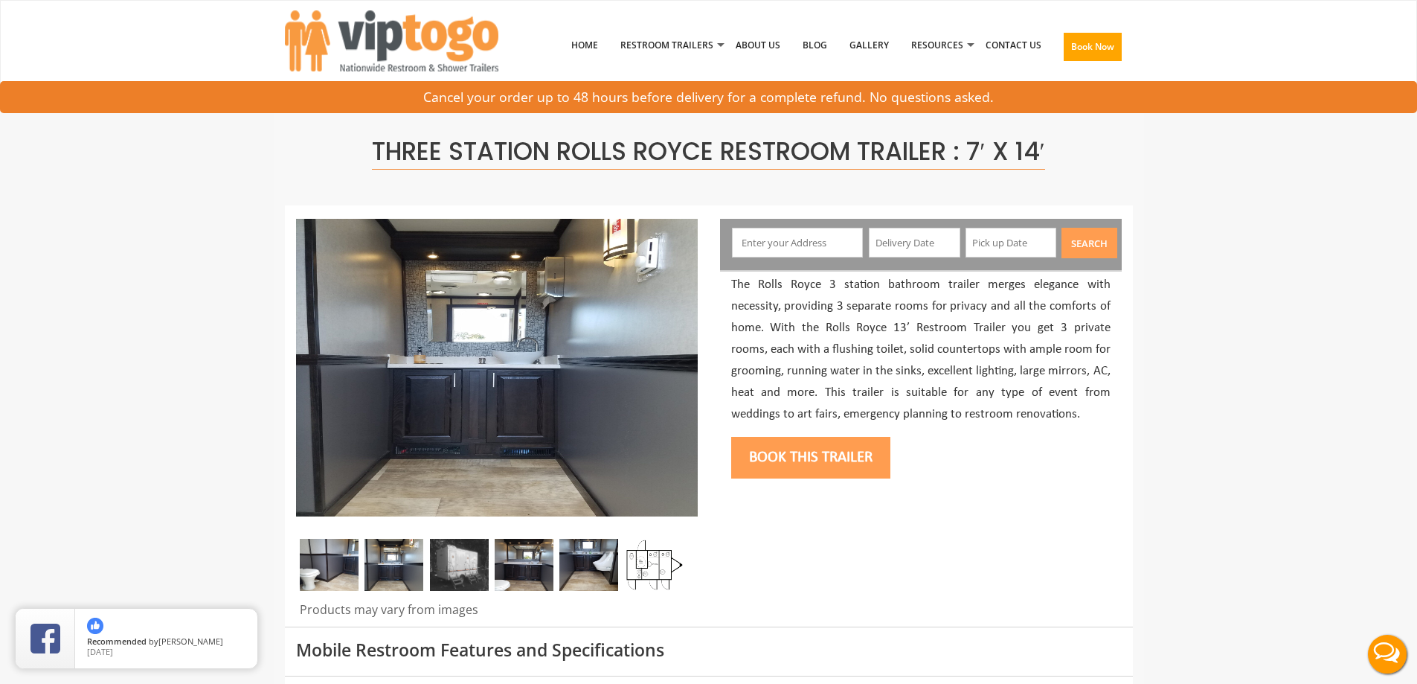
click at [457, 571] on img at bounding box center [459, 565] width 59 height 52
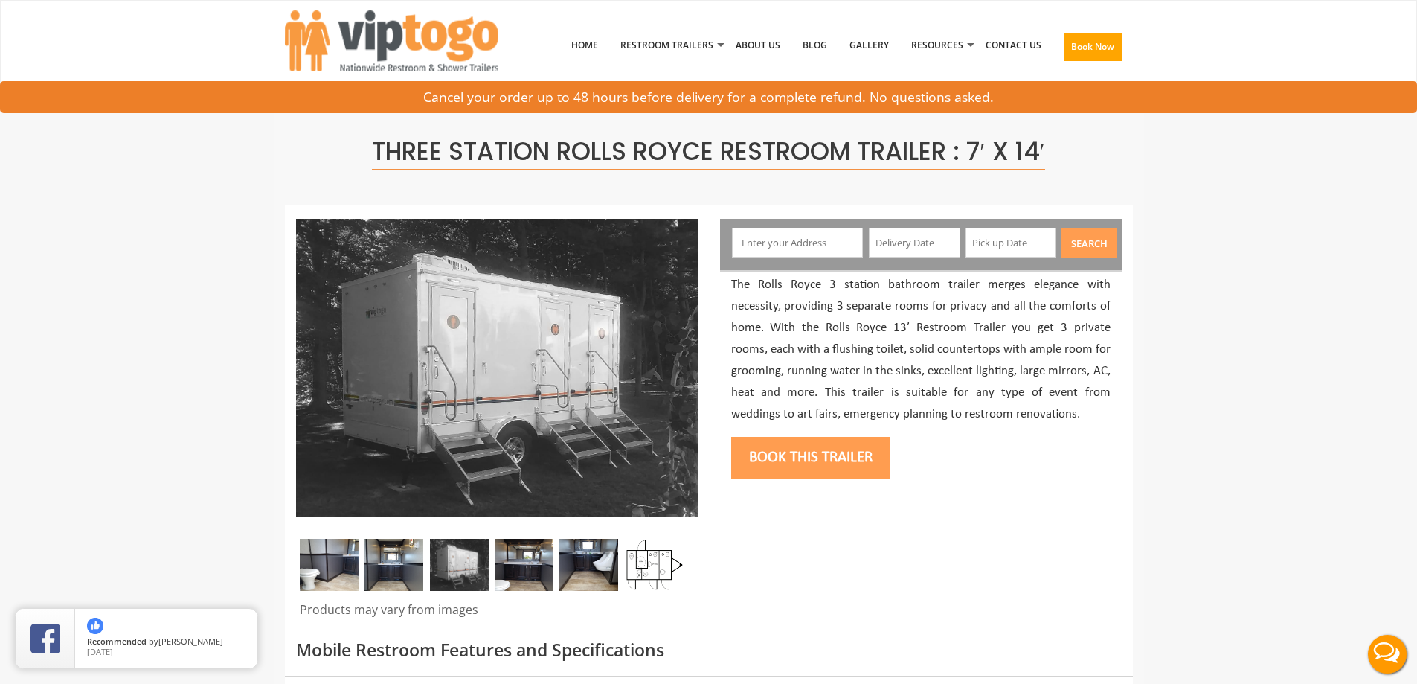
click at [600, 573] on img at bounding box center [588, 565] width 59 height 52
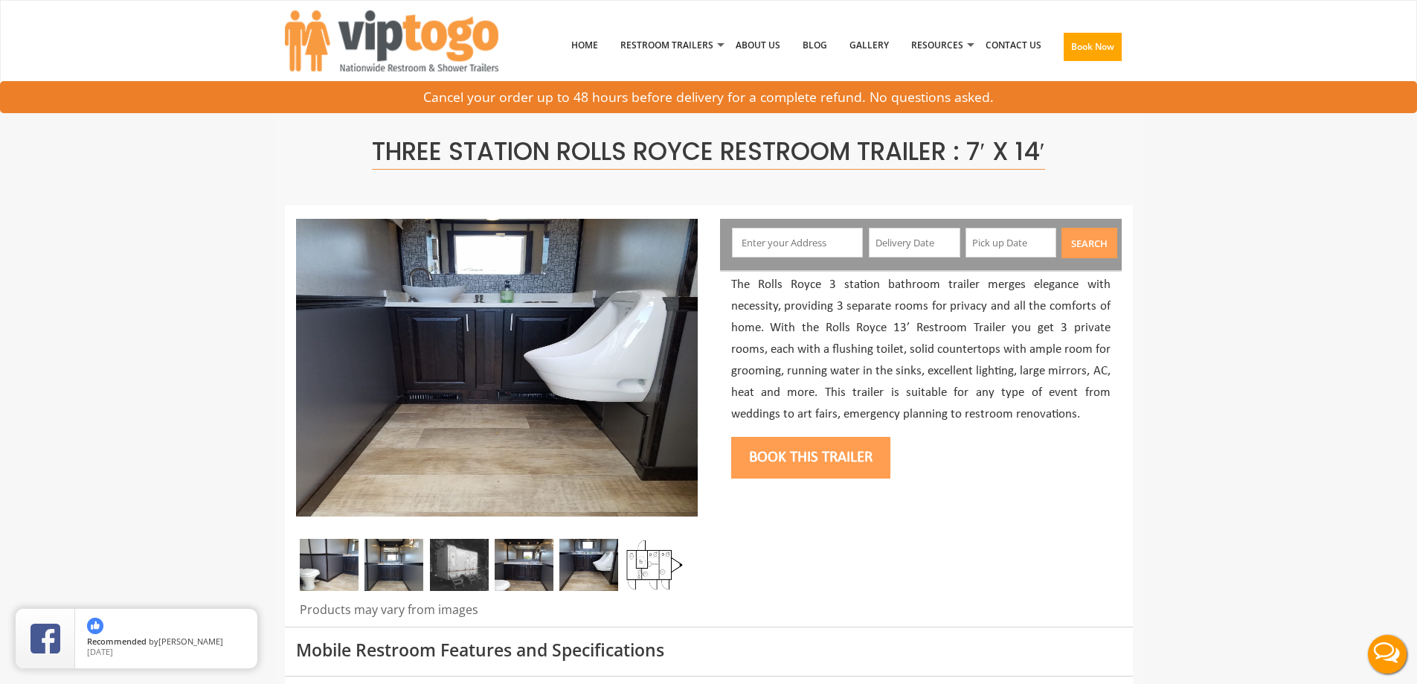
click at [521, 573] on img at bounding box center [524, 565] width 59 height 52
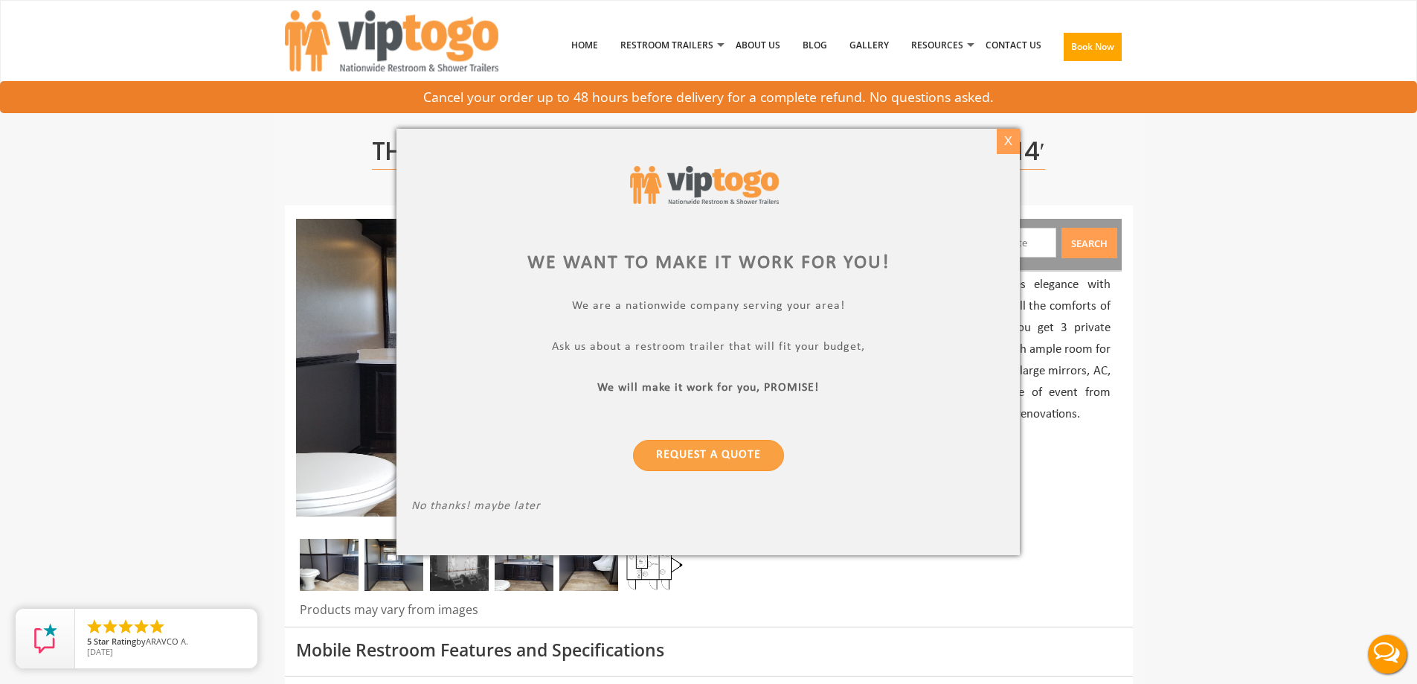
click at [1012, 137] on div "X" at bounding box center [1008, 141] width 23 height 25
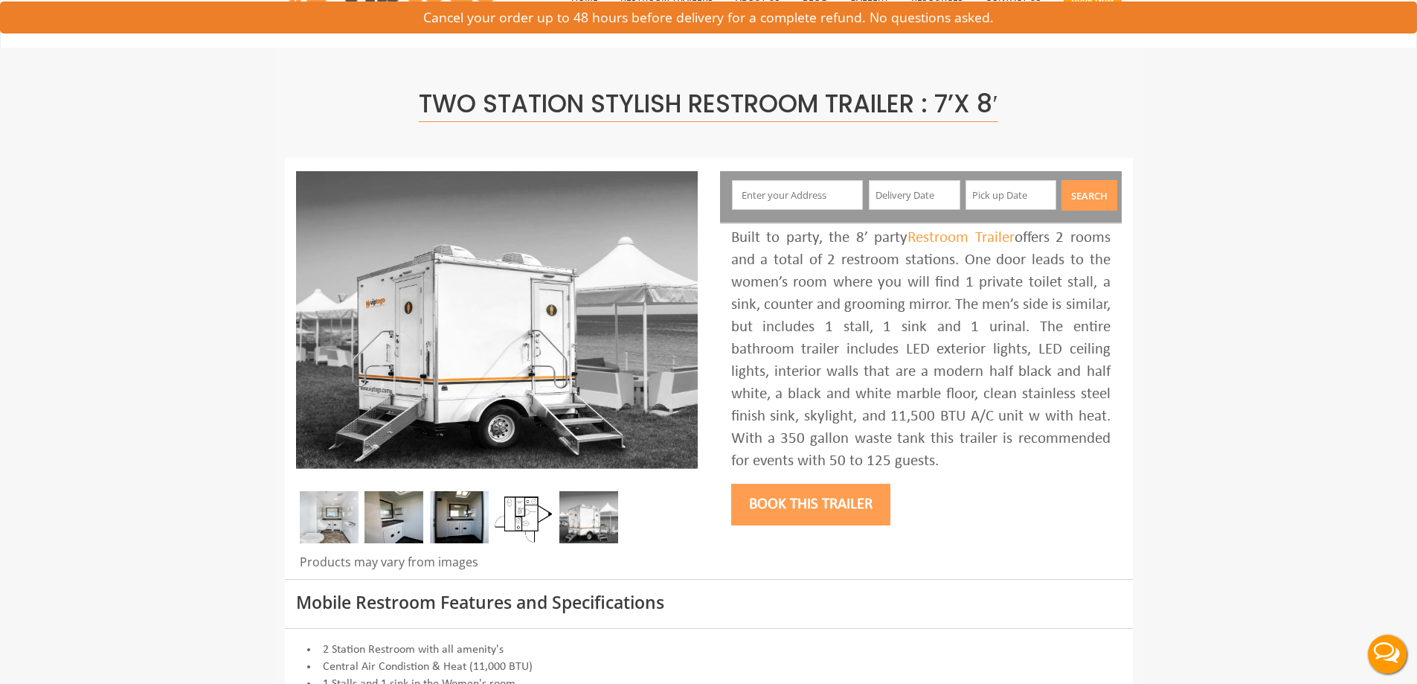
scroll to position [74, 0]
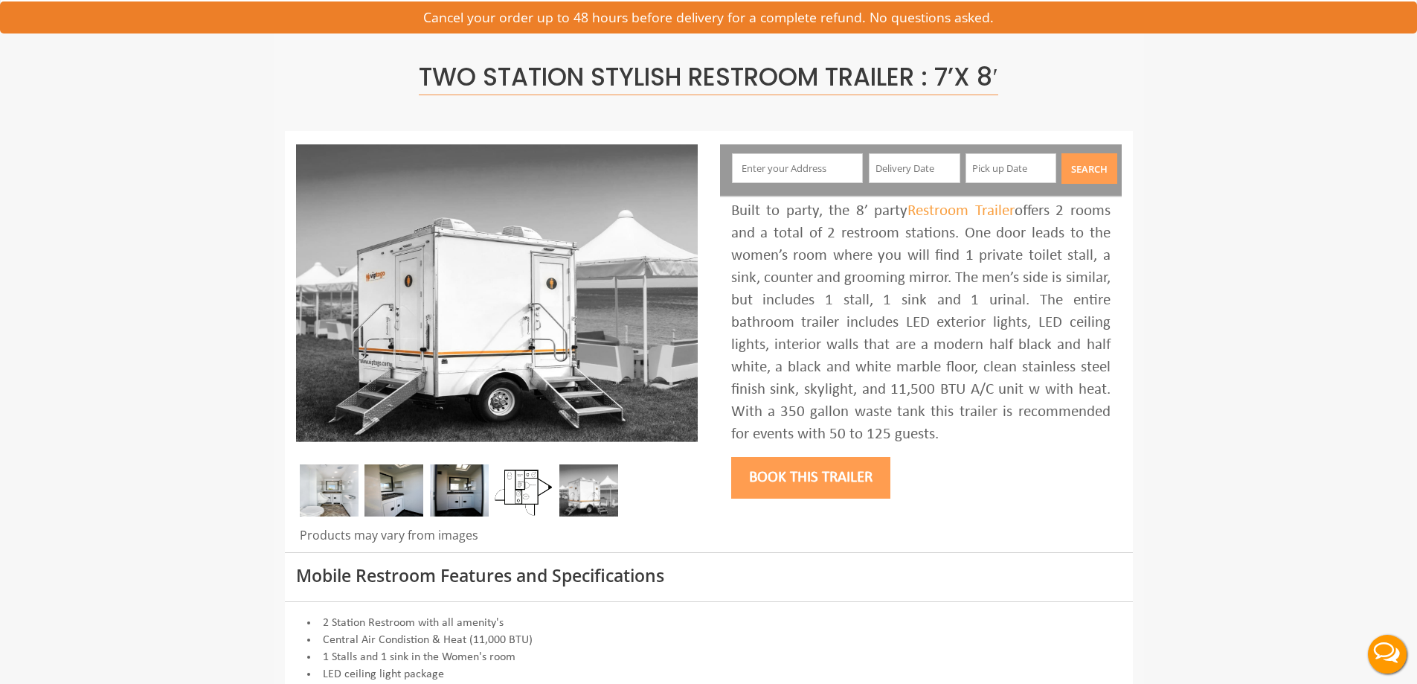
click at [526, 490] on img at bounding box center [524, 490] width 59 height 52
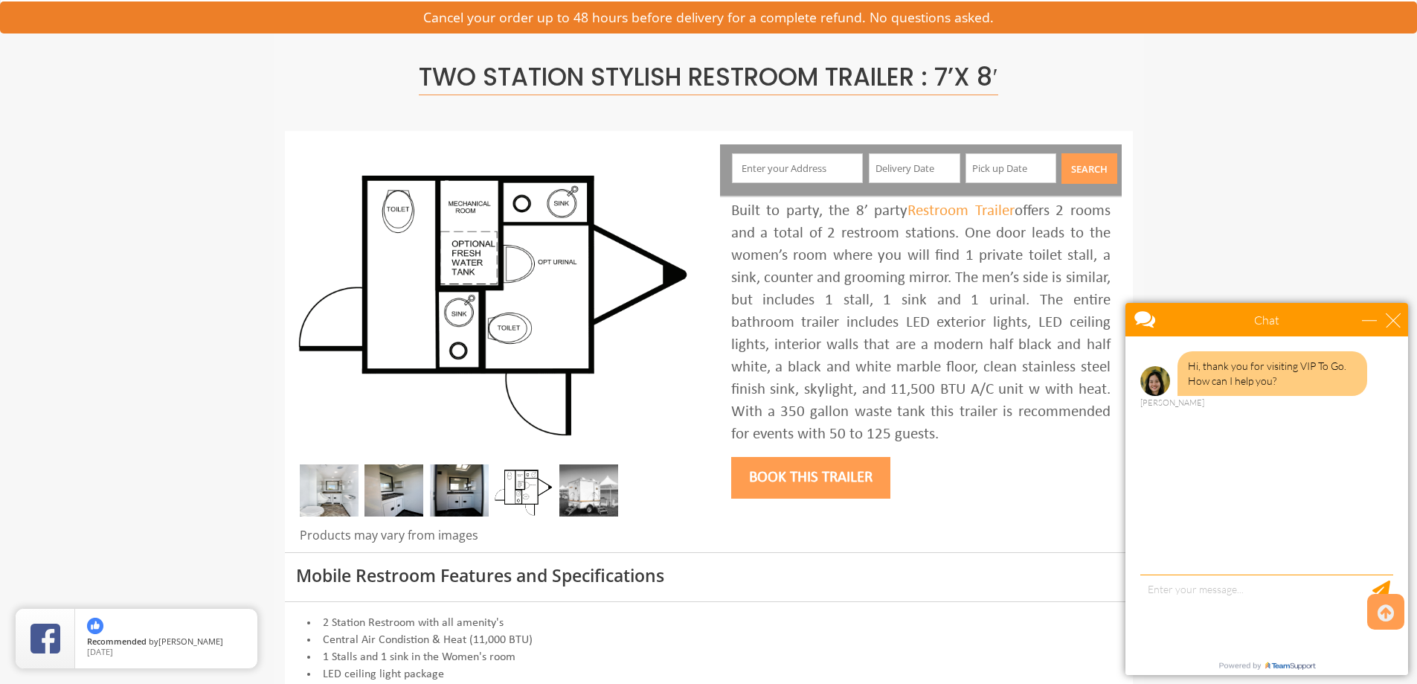
scroll to position [149, 0]
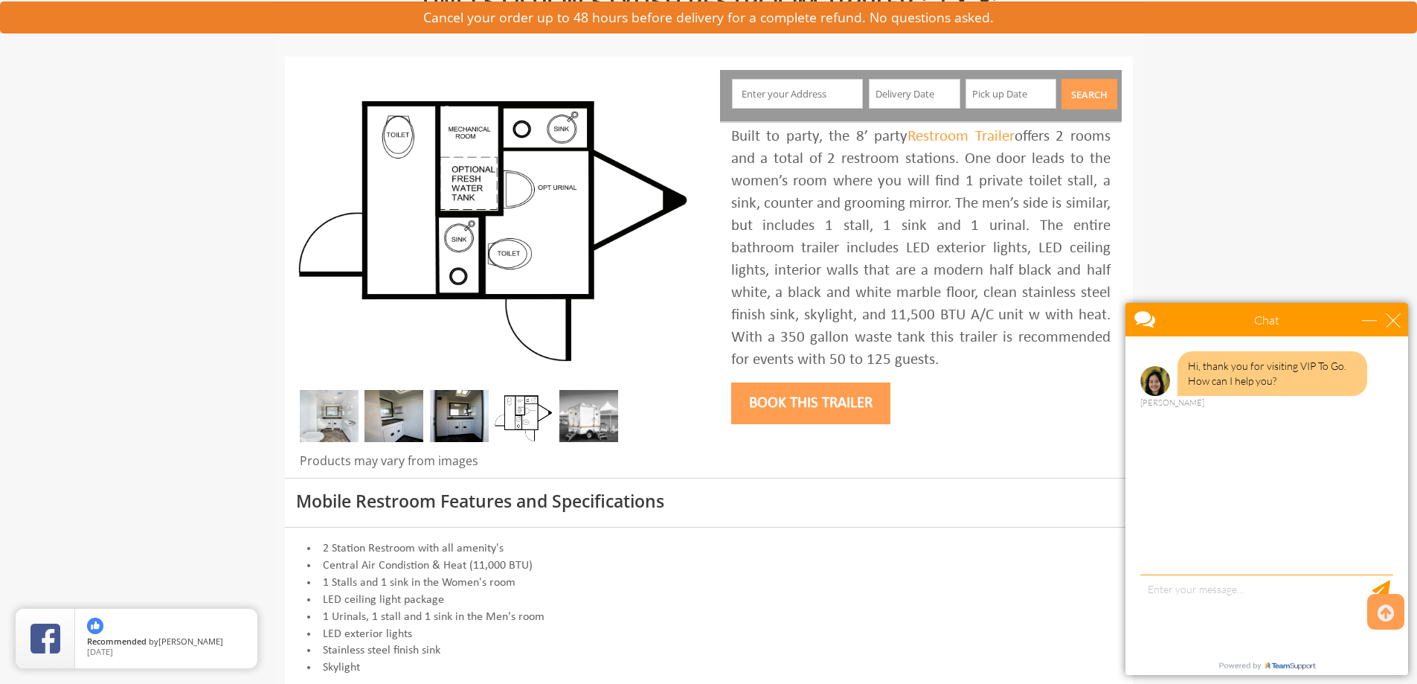
click at [1405, 322] on div "Chat" at bounding box center [1266, 319] width 283 height 33
click at [1392, 318] on div "close" at bounding box center [1393, 319] width 15 height 15
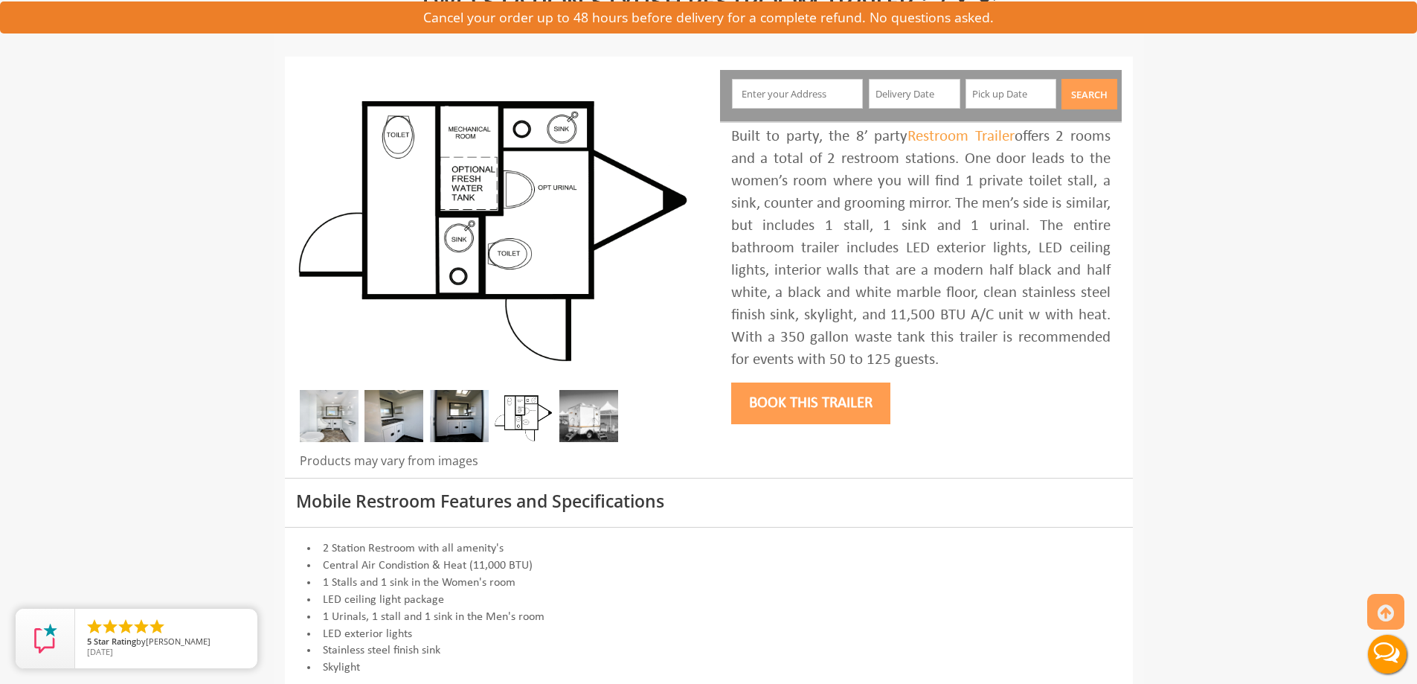
scroll to position [0, 0]
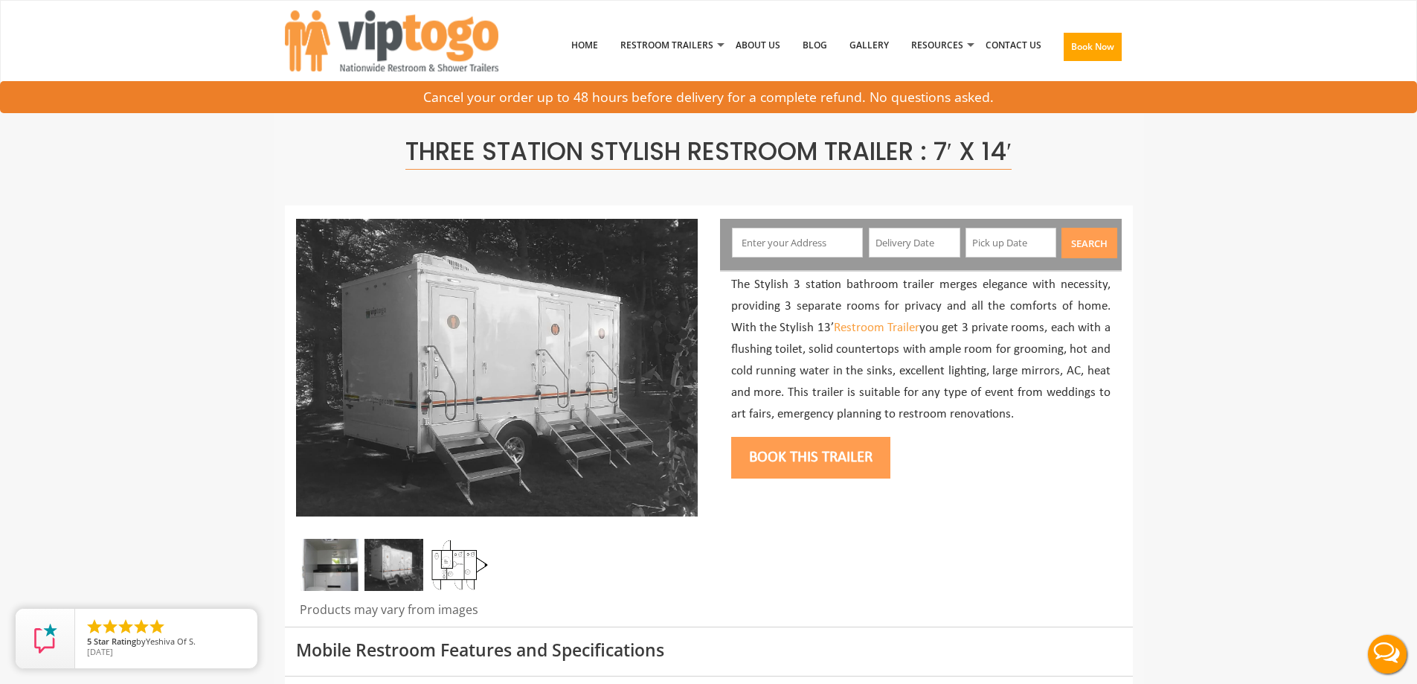
click at [341, 569] on img at bounding box center [329, 565] width 59 height 52
